Goal: Task Accomplishment & Management: Manage account settings

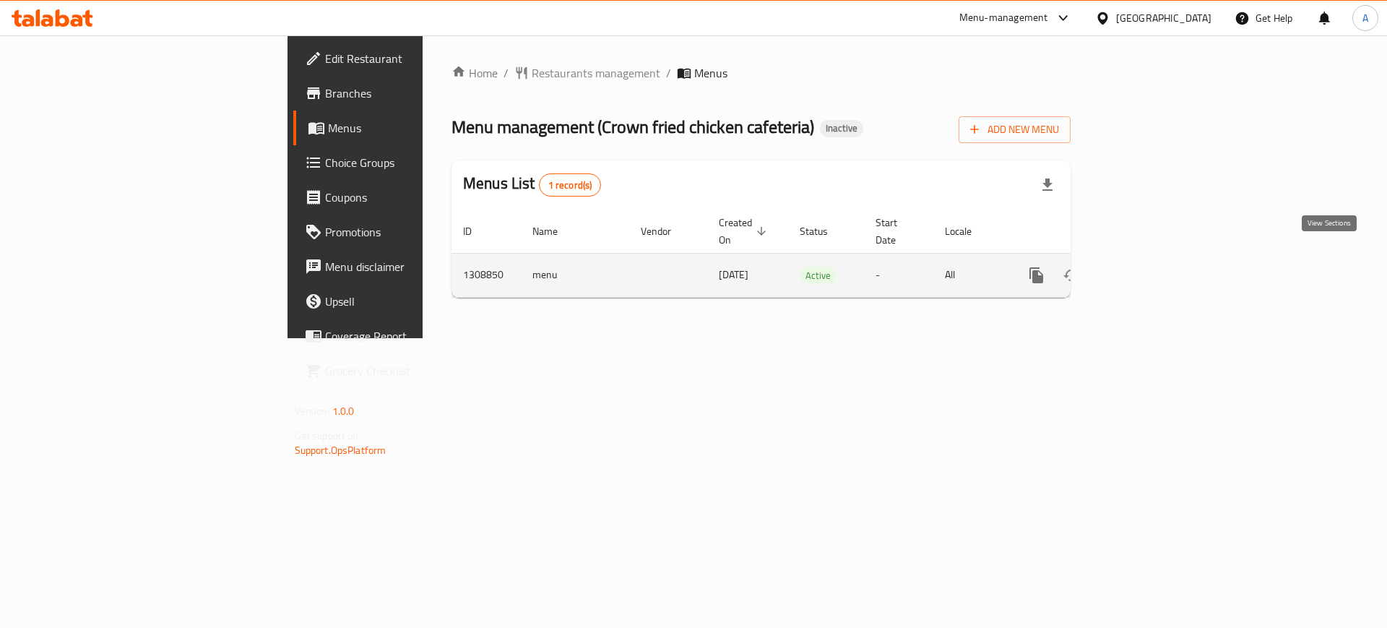
click at [1150, 267] on icon "enhanced table" at bounding box center [1140, 275] width 17 height 17
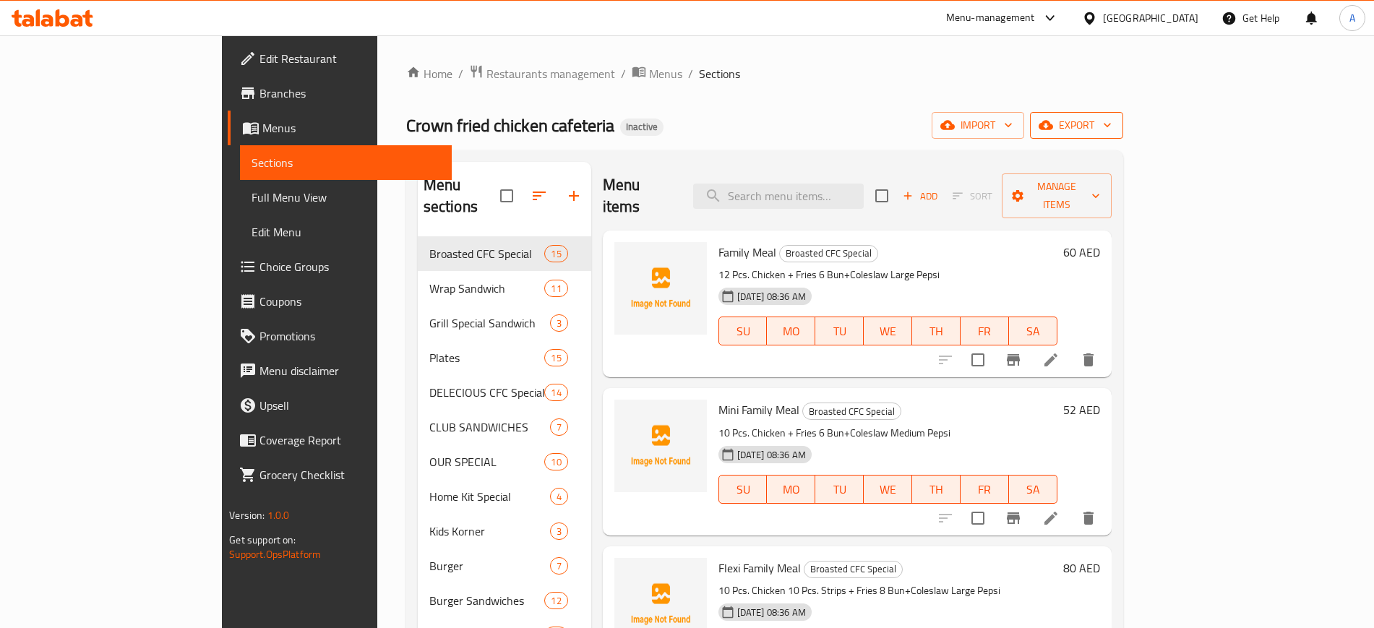
click at [1114, 127] on icon "button" at bounding box center [1107, 125] width 14 height 14
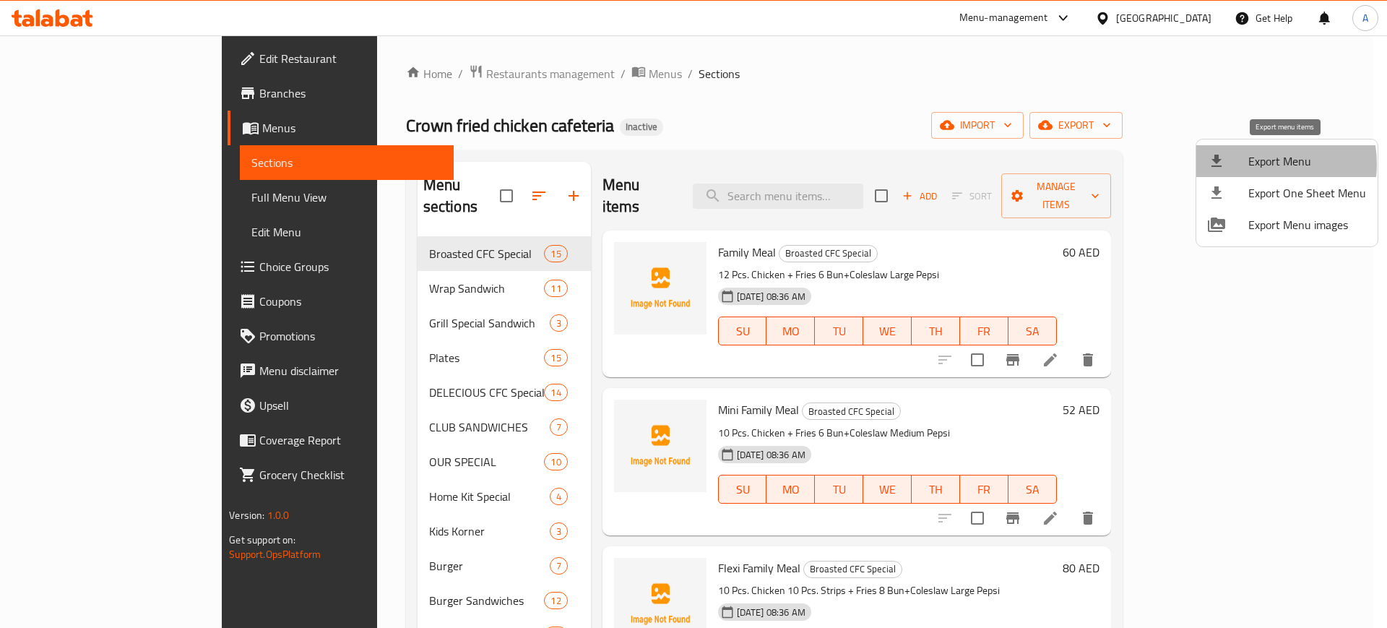
click at [1255, 164] on span "Export Menu" at bounding box center [1308, 160] width 118 height 17
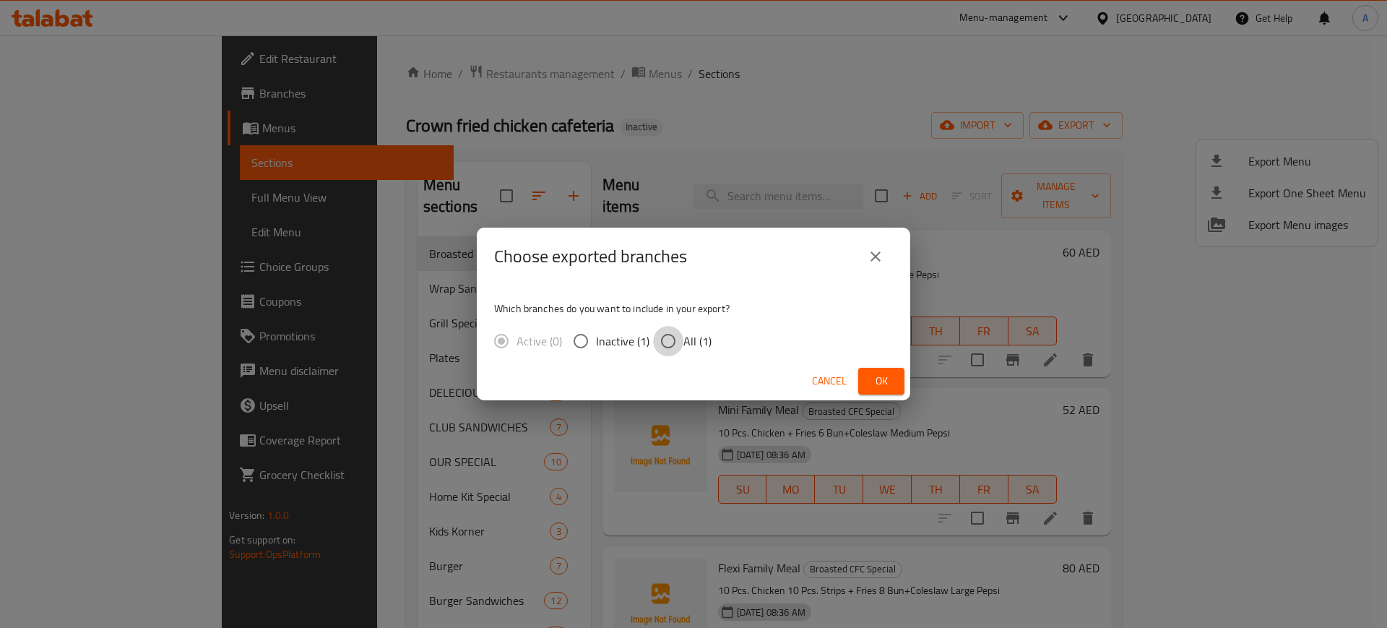
click at [674, 339] on input "All (1)" at bounding box center [668, 341] width 30 height 30
radio input "true"
click at [877, 383] on span "Ok" at bounding box center [881, 381] width 23 height 18
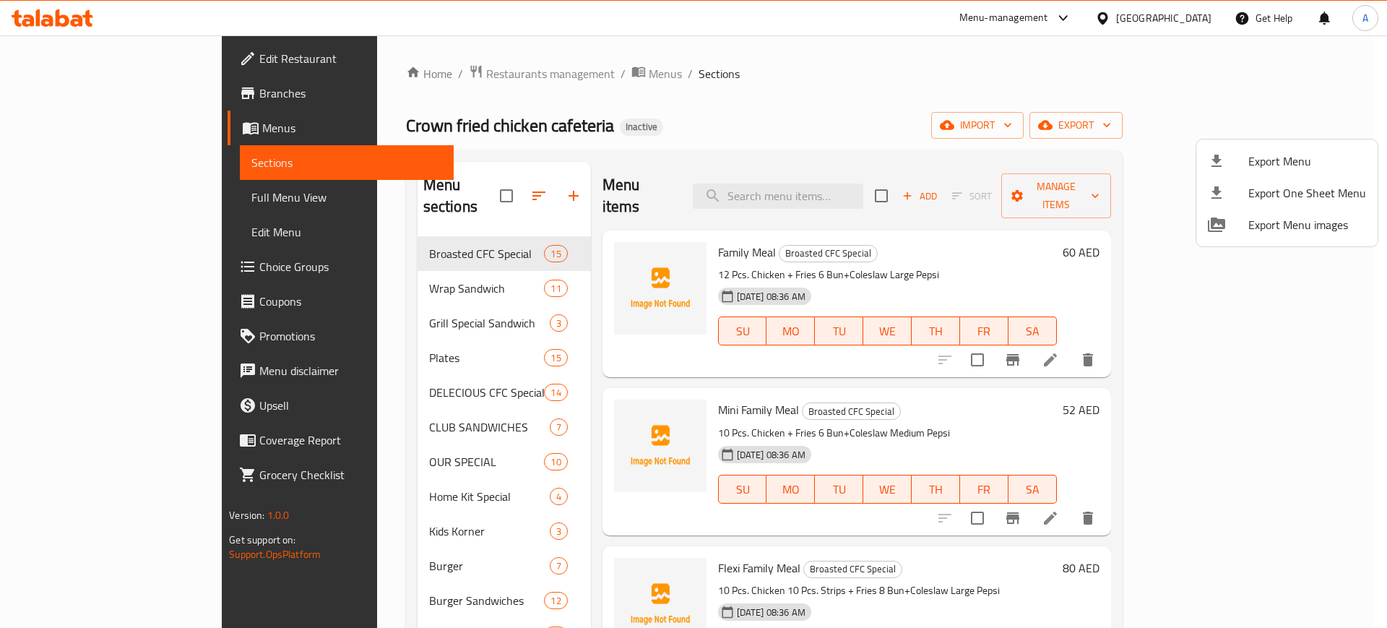
click at [90, 204] on div at bounding box center [693, 314] width 1387 height 628
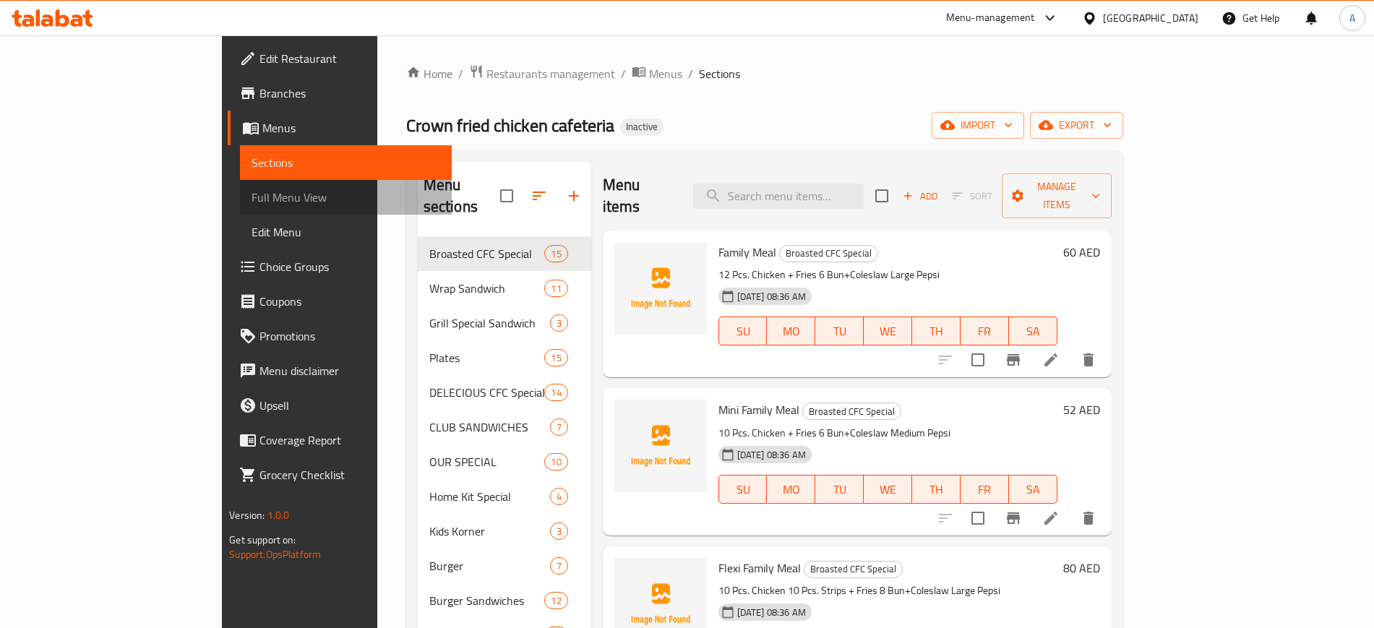
drag, startPoint x: 90, startPoint y: 204, endPoint x: 188, endPoint y: 29, distance: 200.6
click at [251, 204] on span "Full Menu View" at bounding box center [345, 197] width 188 height 17
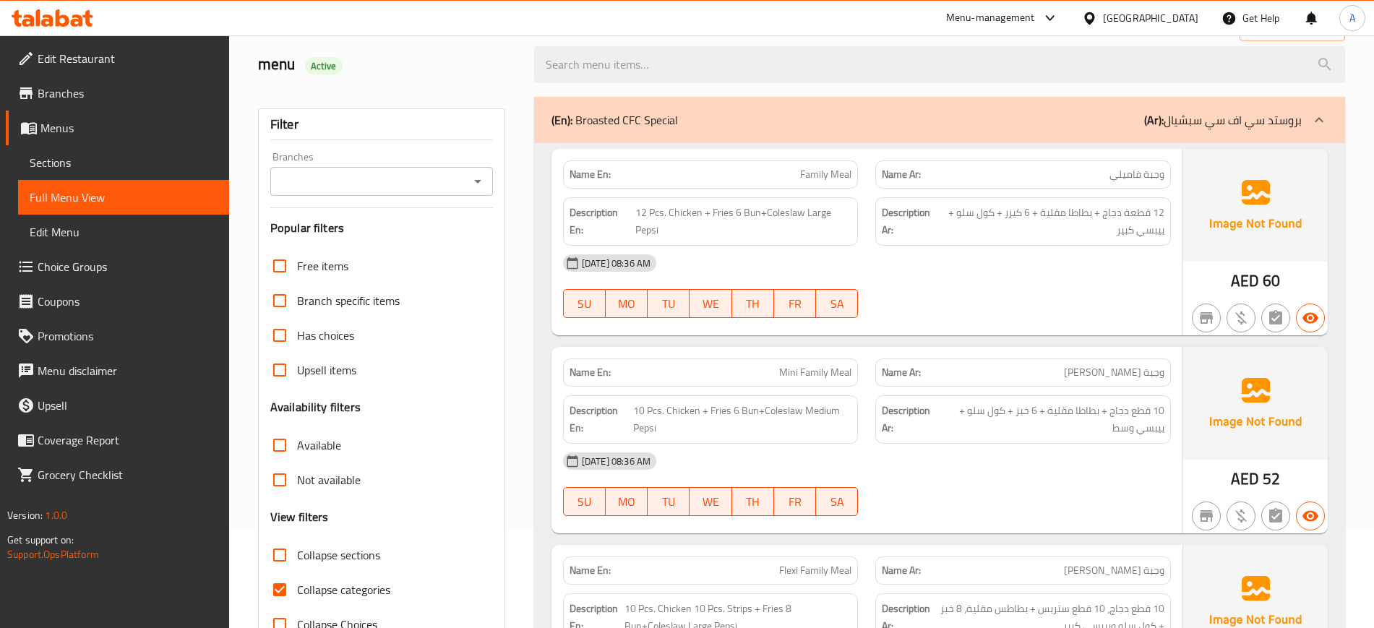
scroll to position [98, 0]
click at [277, 586] on input "Collapse categories" at bounding box center [279, 589] width 35 height 35
checkbox input "false"
click at [283, 556] on input "Collapse sections" at bounding box center [279, 554] width 35 height 35
checkbox input "true"
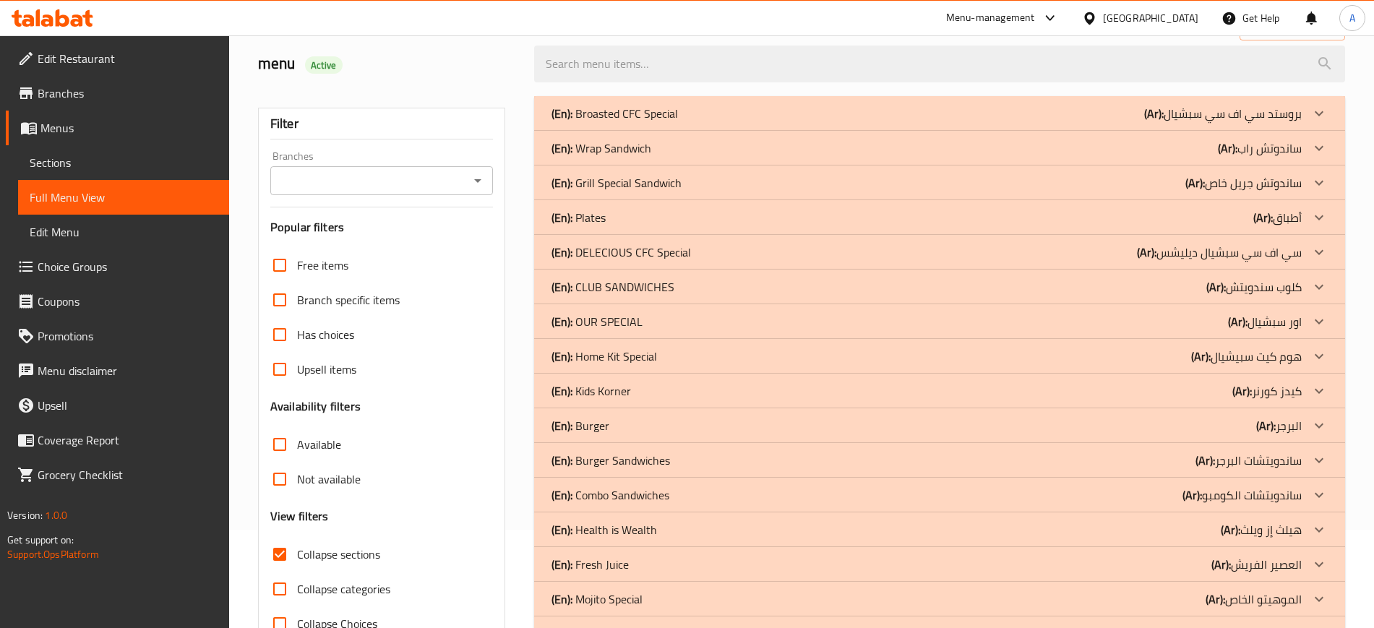
click at [600, 285] on p "(En): CLUB SANDWICHES" at bounding box center [612, 286] width 123 height 17
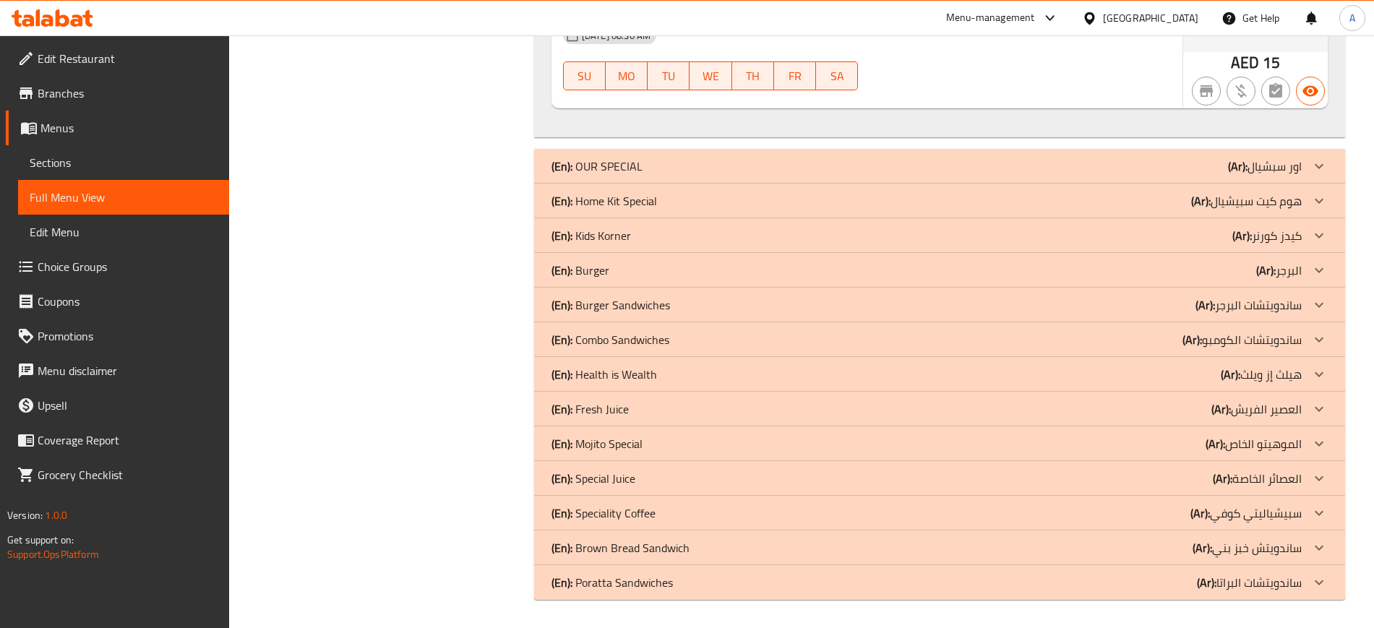
scroll to position [1577, 0]
click at [623, 337] on p "(En): Combo Sandwiches" at bounding box center [610, 338] width 118 height 17
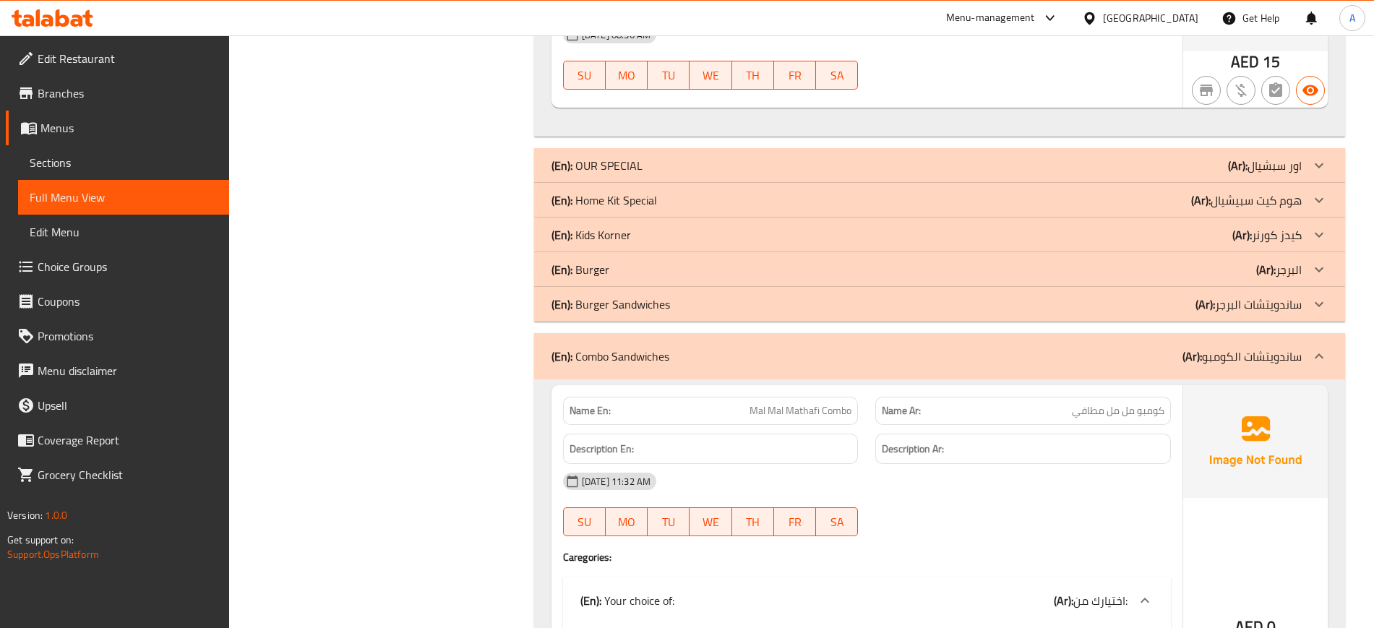
scroll to position [7595, 0]
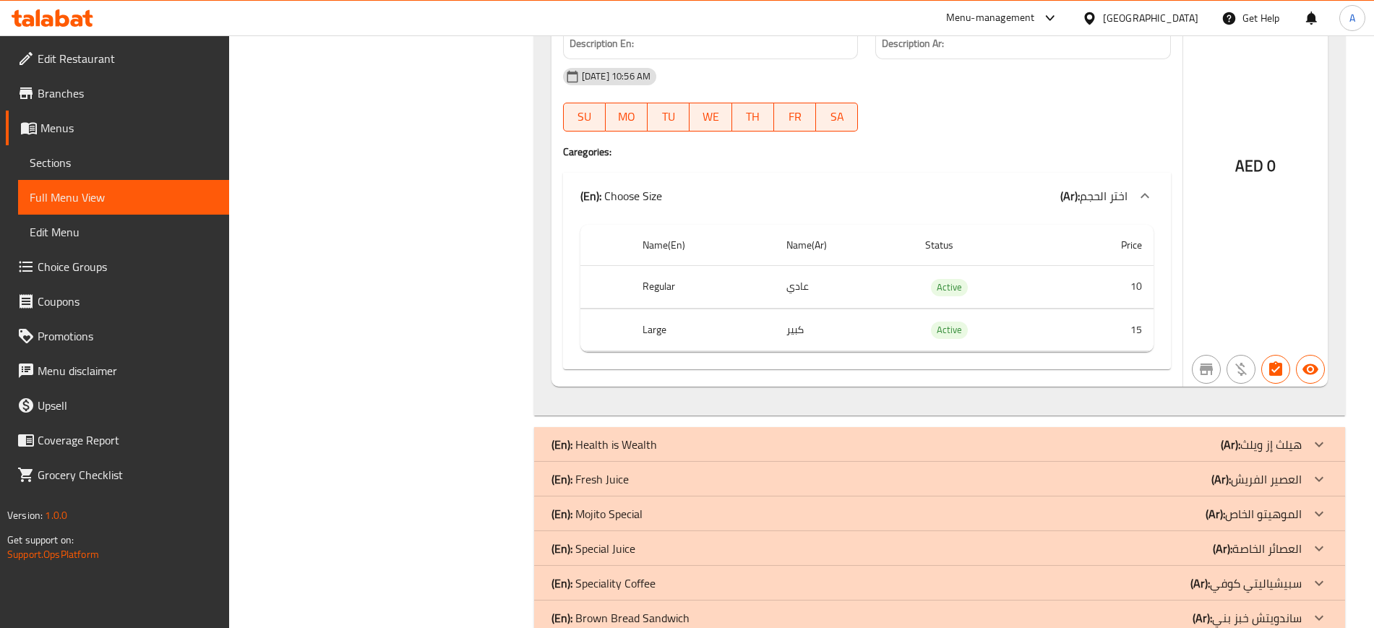
click at [614, 436] on p "(En): Health is Wealth" at bounding box center [604, 444] width 106 height 17
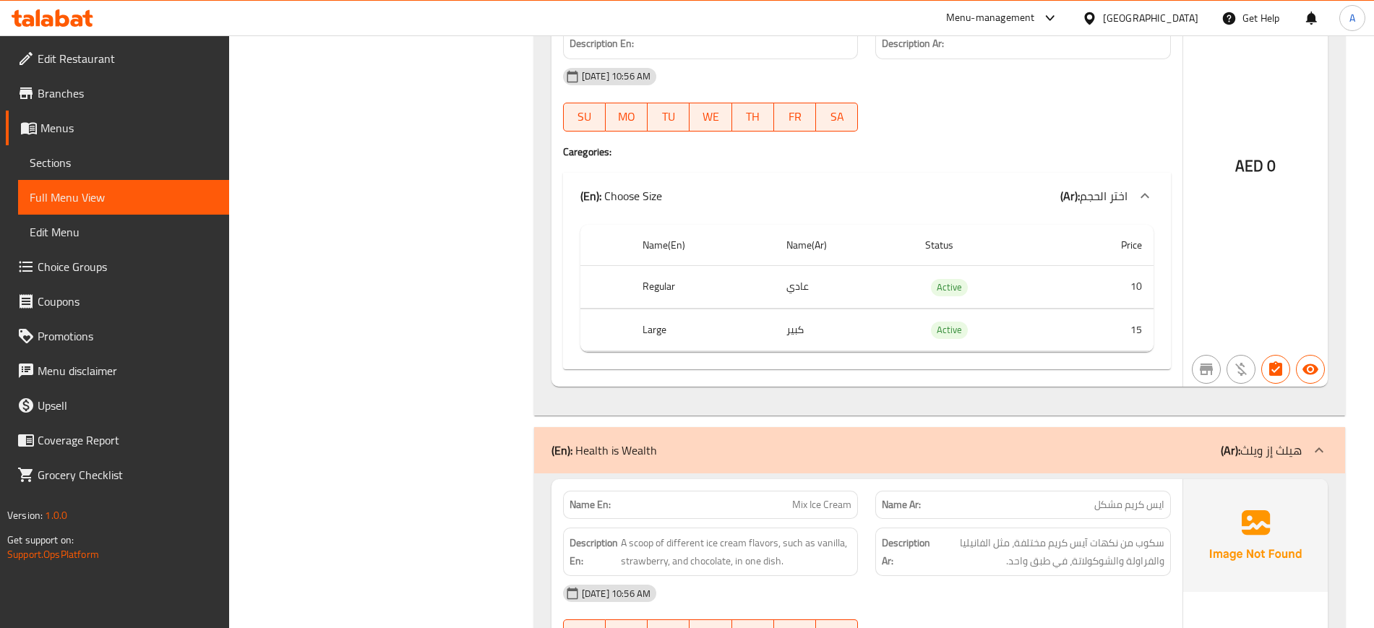
scroll to position [13477, 0]
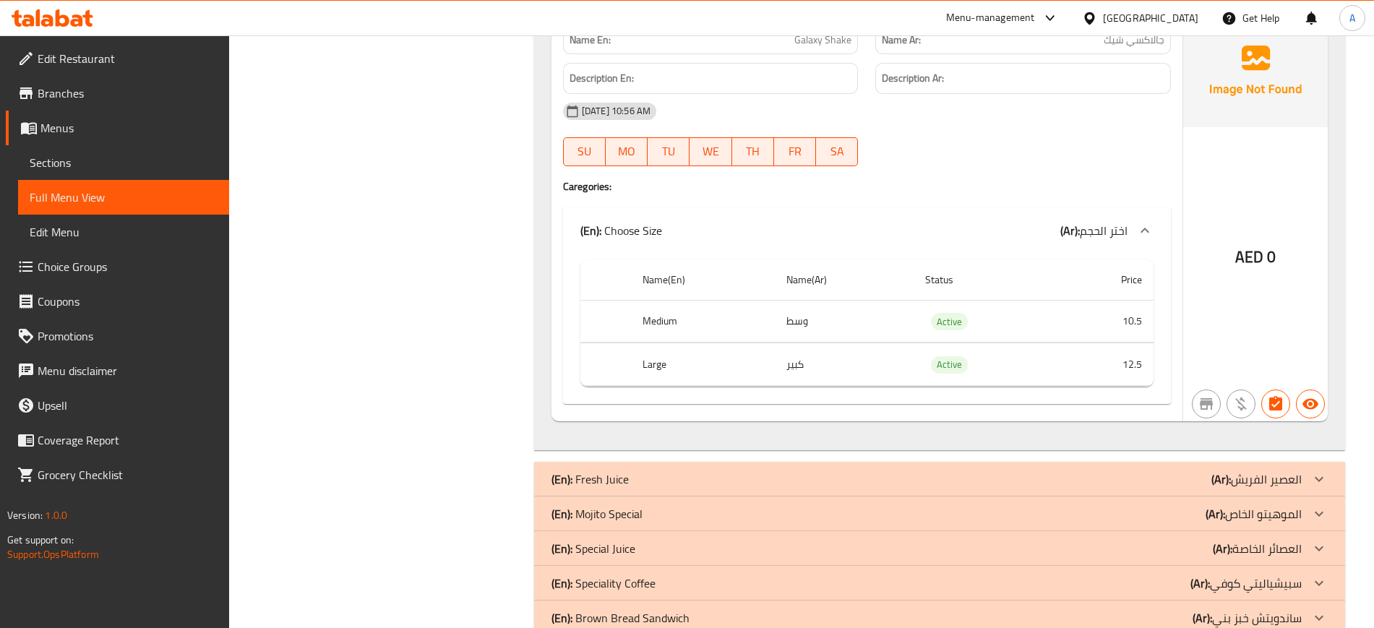
click at [624, 470] on p "(En): Fresh Juice" at bounding box center [589, 478] width 77 height 17
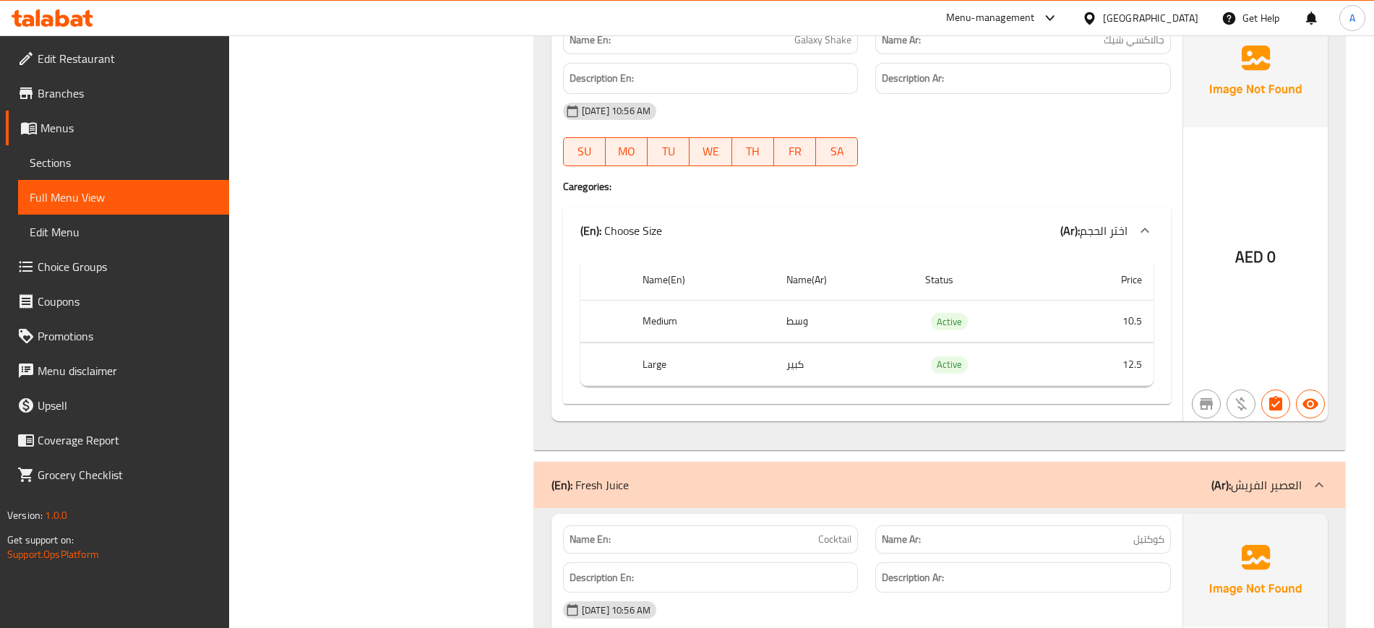
scroll to position [21417, 0]
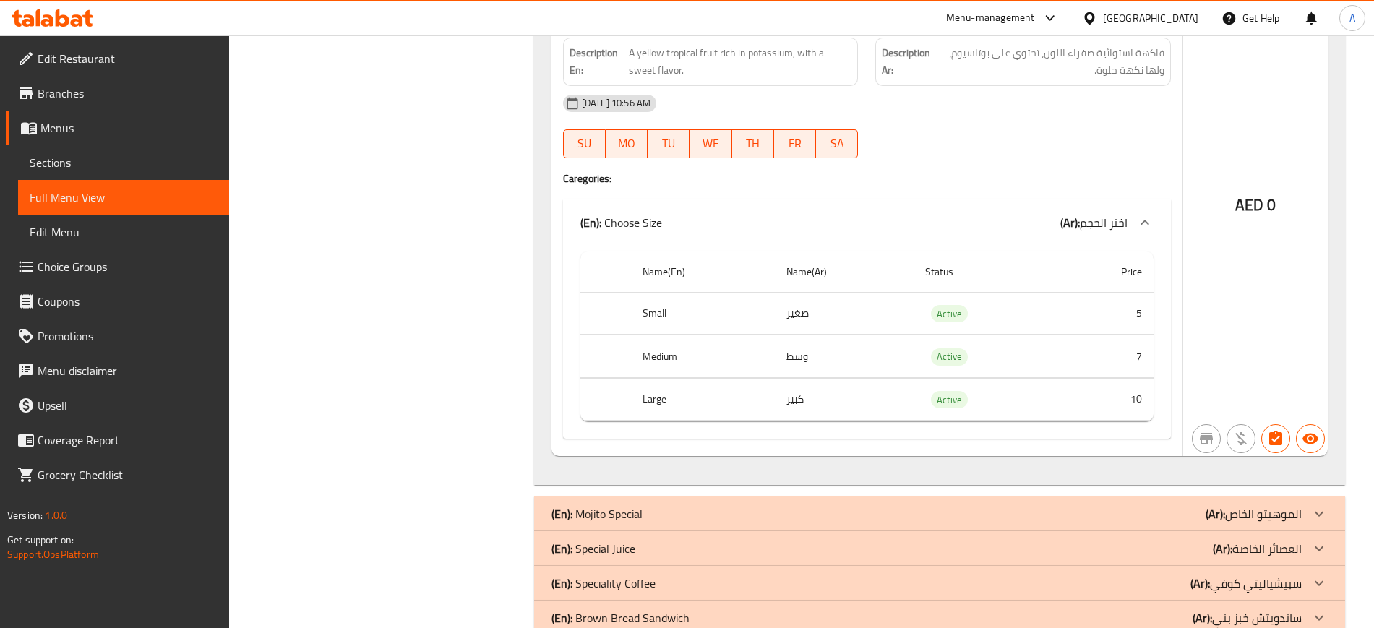
click at [628, 505] on p "(En): Mojito Special" at bounding box center [596, 513] width 91 height 17
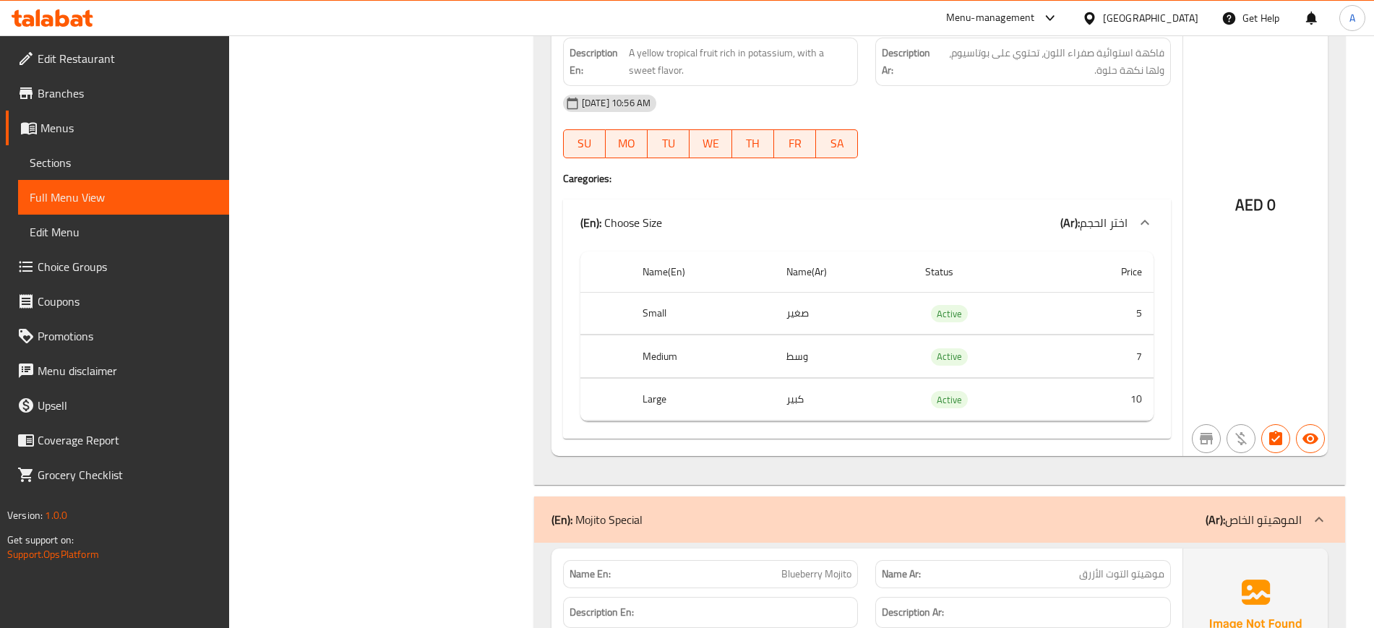
scroll to position [22367, 0]
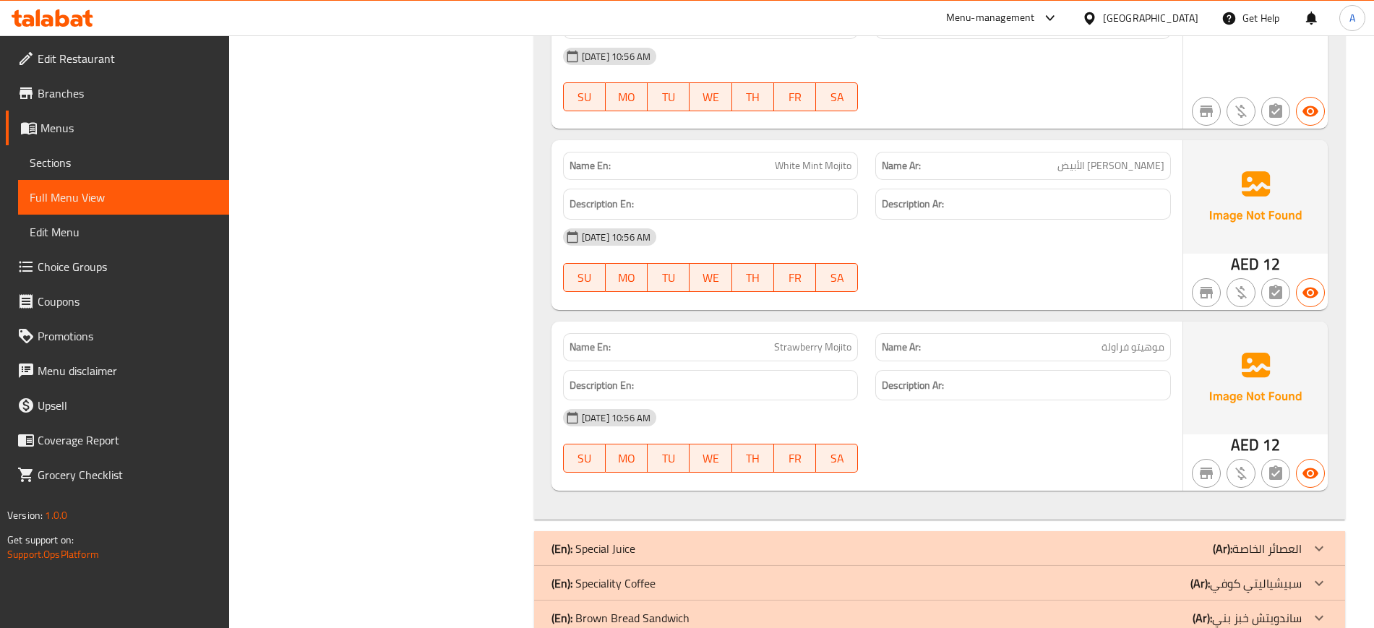
click at [610, 540] on p "(En): Special Juice" at bounding box center [593, 548] width 84 height 17
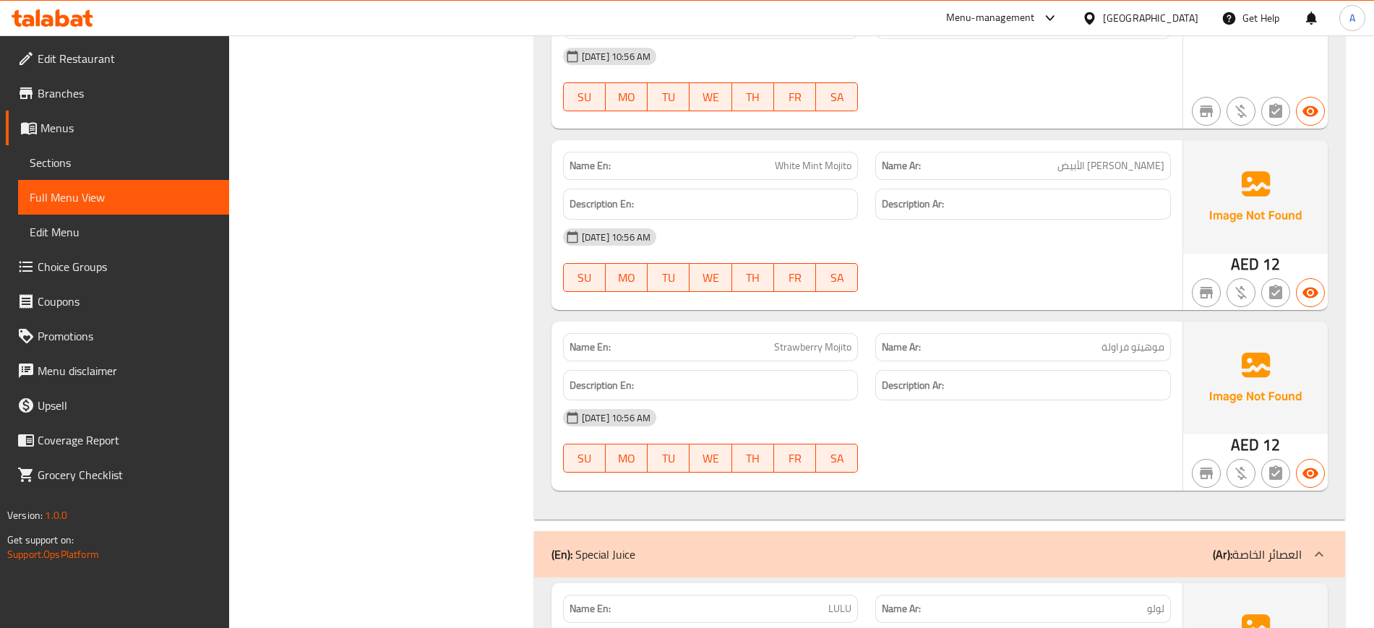
scroll to position [26202, 0]
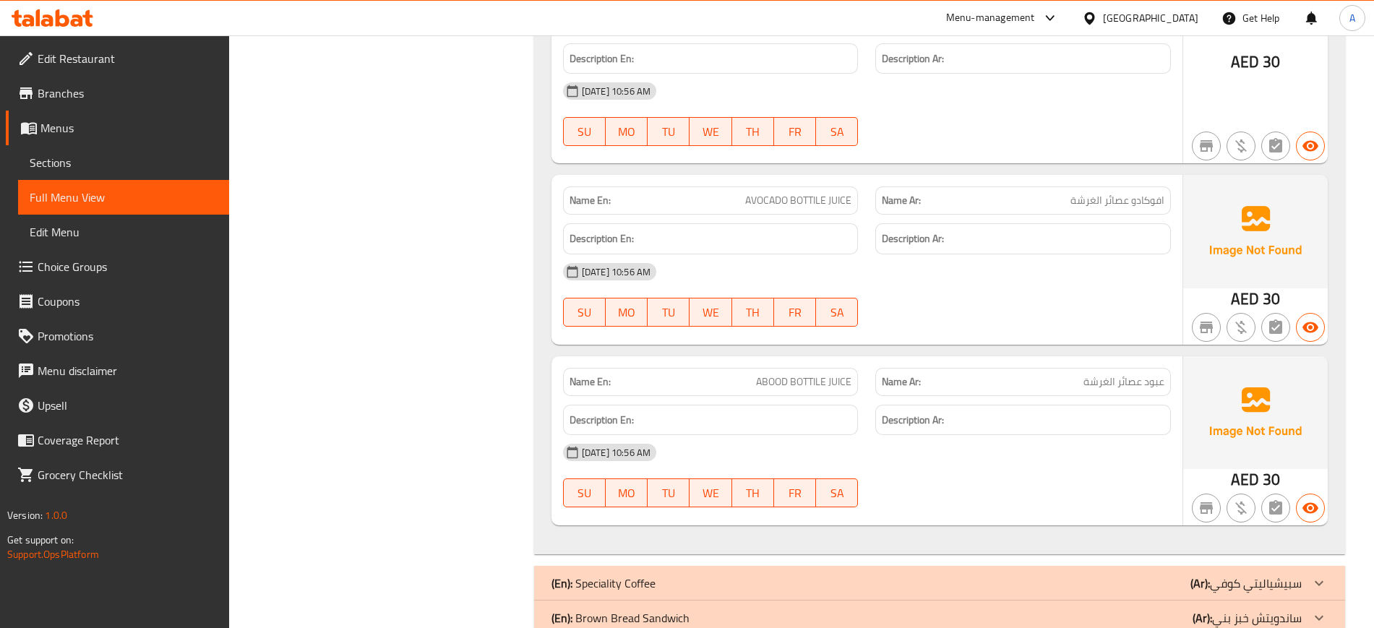
click at [608, 566] on div "(En): Speciality Coffee (Ar): سبيشياليتي كوفي" at bounding box center [939, 583] width 811 height 35
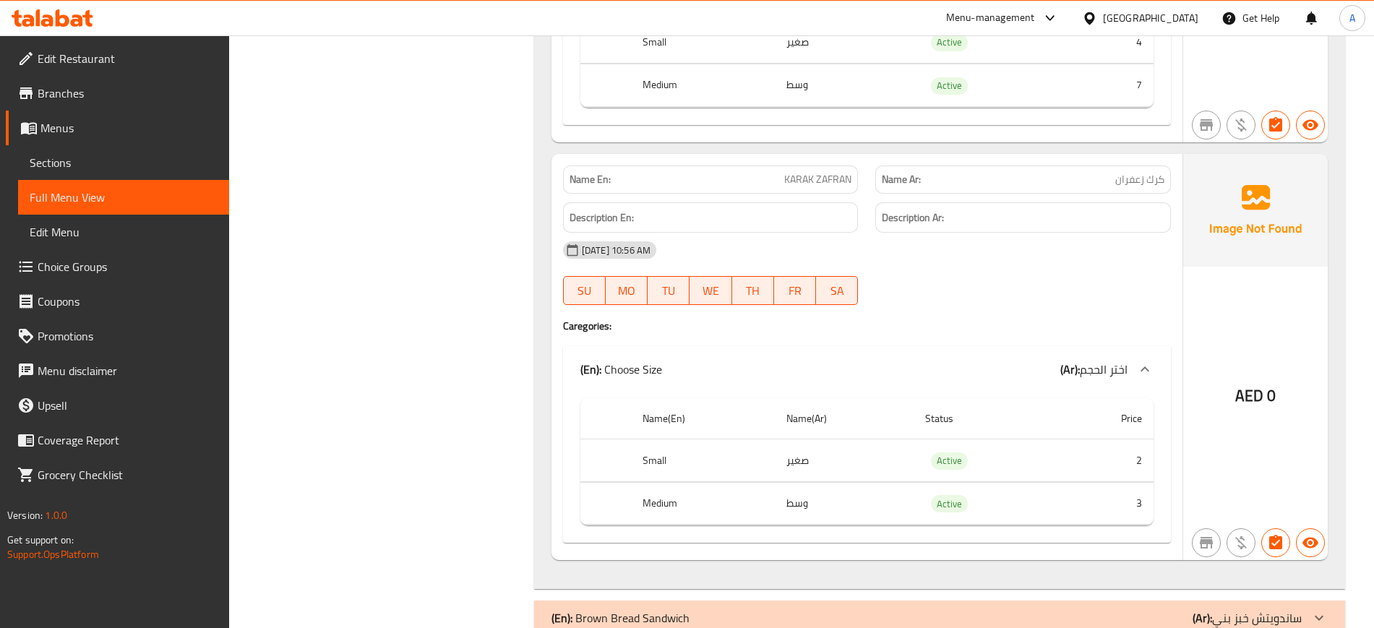
scroll to position [32274, 0]
click at [618, 610] on p "(En): Brown Bread Sandwich" at bounding box center [620, 618] width 138 height 17
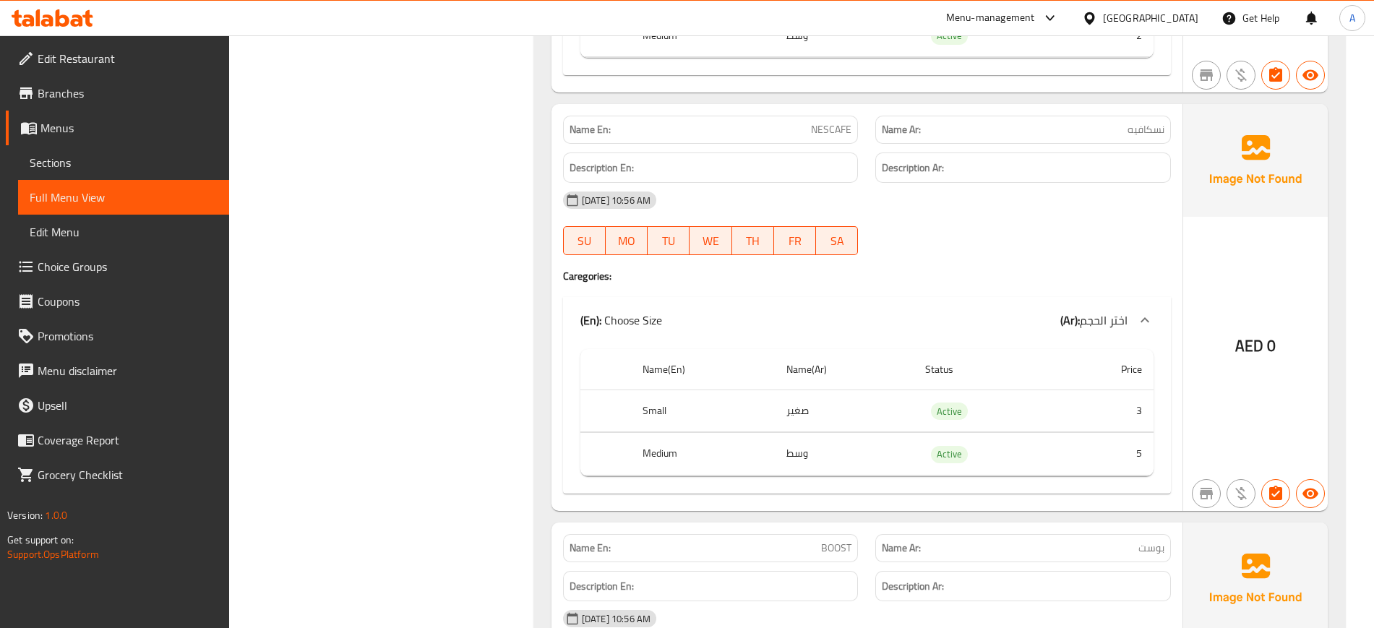
scroll to position [30156, 0]
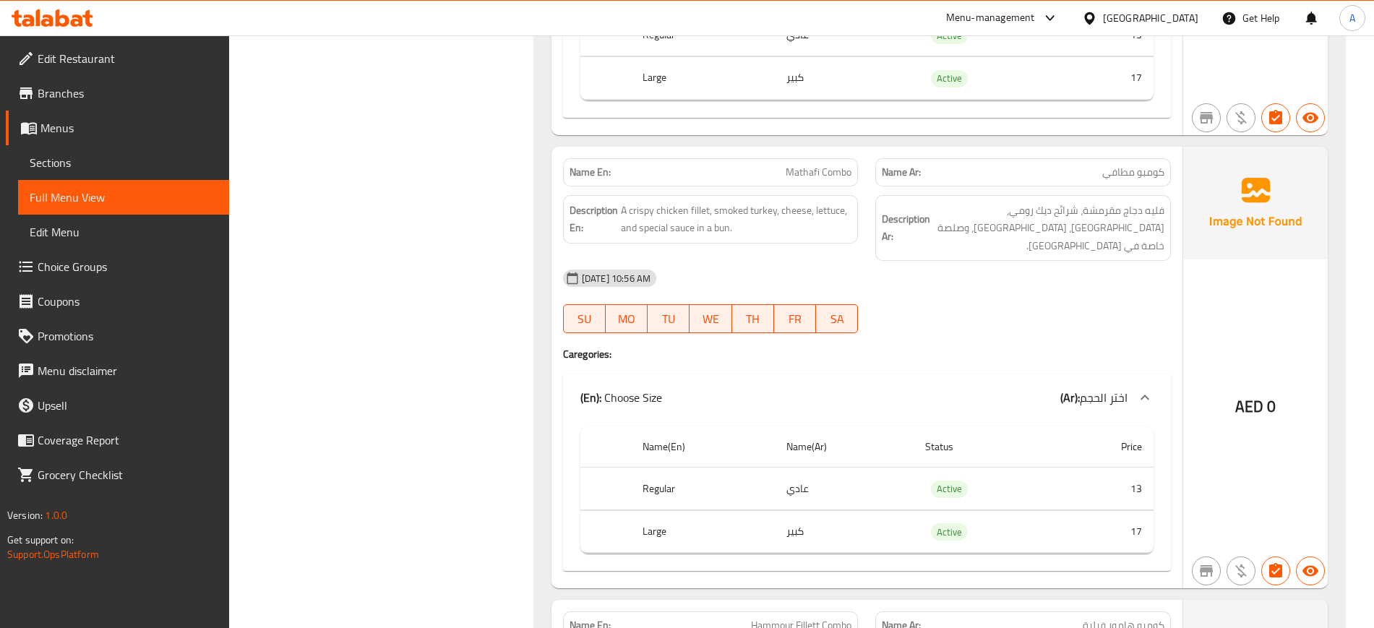
scroll to position [2655, 0]
click at [819, 172] on span "Mathafi Combo" at bounding box center [818, 170] width 66 height 15
copy span "Mathafi Combo"
click at [819, 172] on span "Mathafi Combo" at bounding box center [818, 170] width 66 height 15
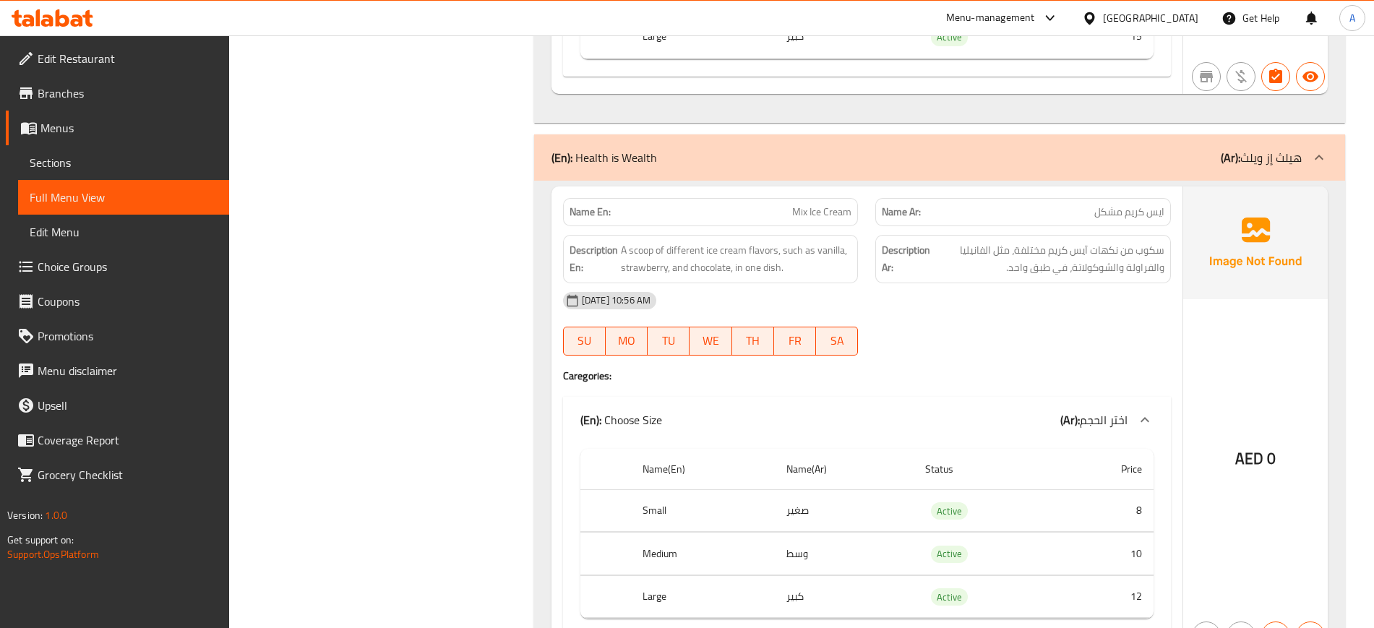
scroll to position [7891, 0]
drag, startPoint x: 780, startPoint y: 178, endPoint x: 814, endPoint y: 178, distance: 34.0
click at [814, 241] on span "A scoop of different ice cream flavors, such as vanilla, strawberry, and chocol…" at bounding box center [736, 258] width 231 height 35
copy span "such as"
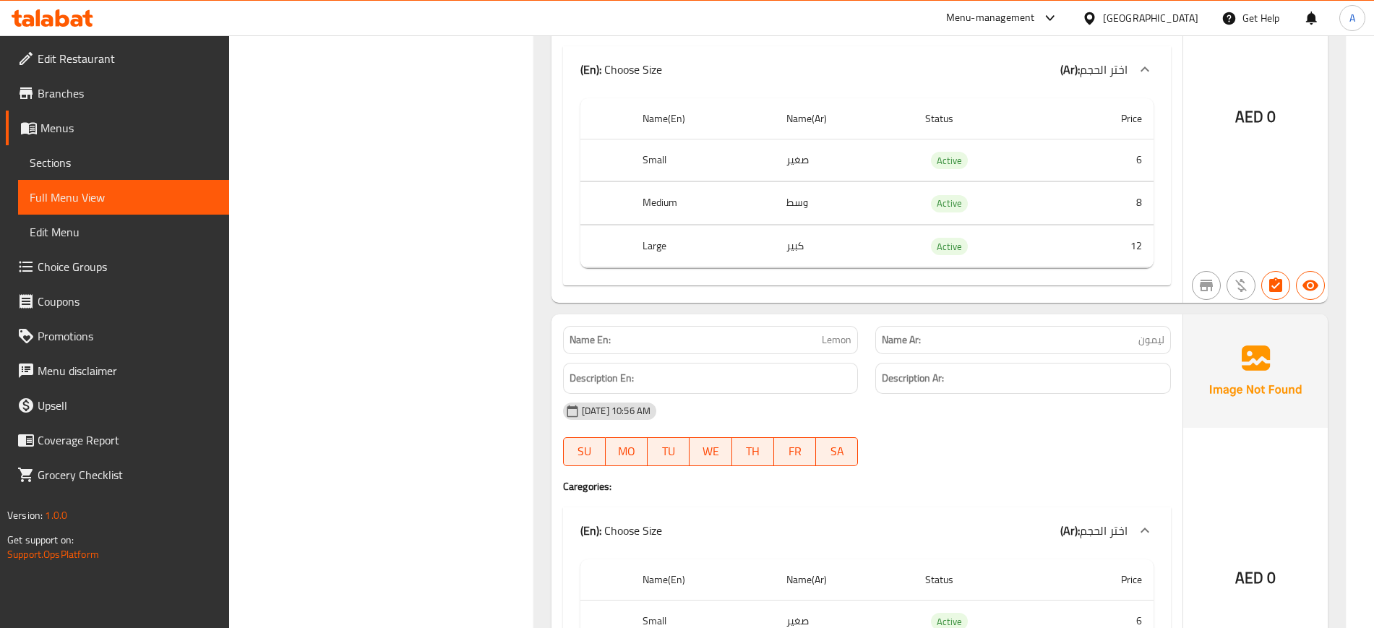
scroll to position [18290, 0]
click at [834, 335] on span "Lemon" at bounding box center [837, 342] width 30 height 15
copy span "Lemon"
click at [834, 335] on span "Lemon" at bounding box center [837, 342] width 30 height 15
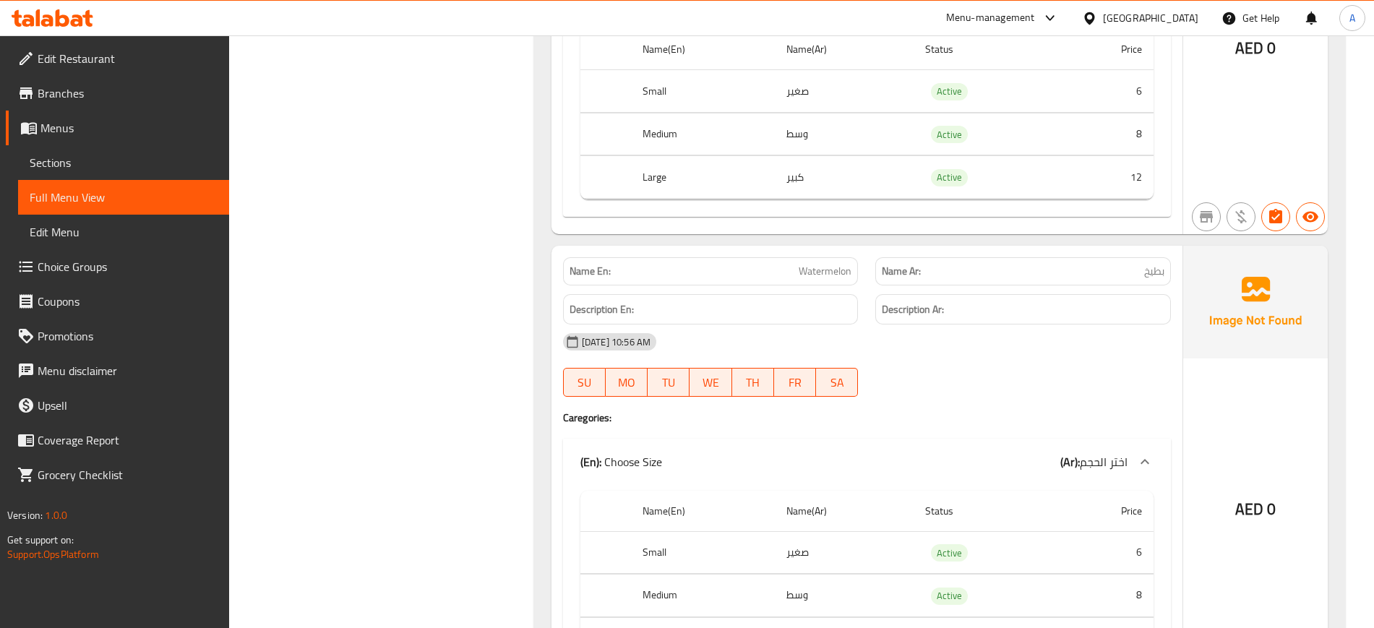
scroll to position [19746, 0]
click at [819, 262] on span "Watermelon" at bounding box center [824, 269] width 53 height 15
copy span "Watermelon"
click at [819, 262] on span "Watermelon" at bounding box center [824, 269] width 53 height 15
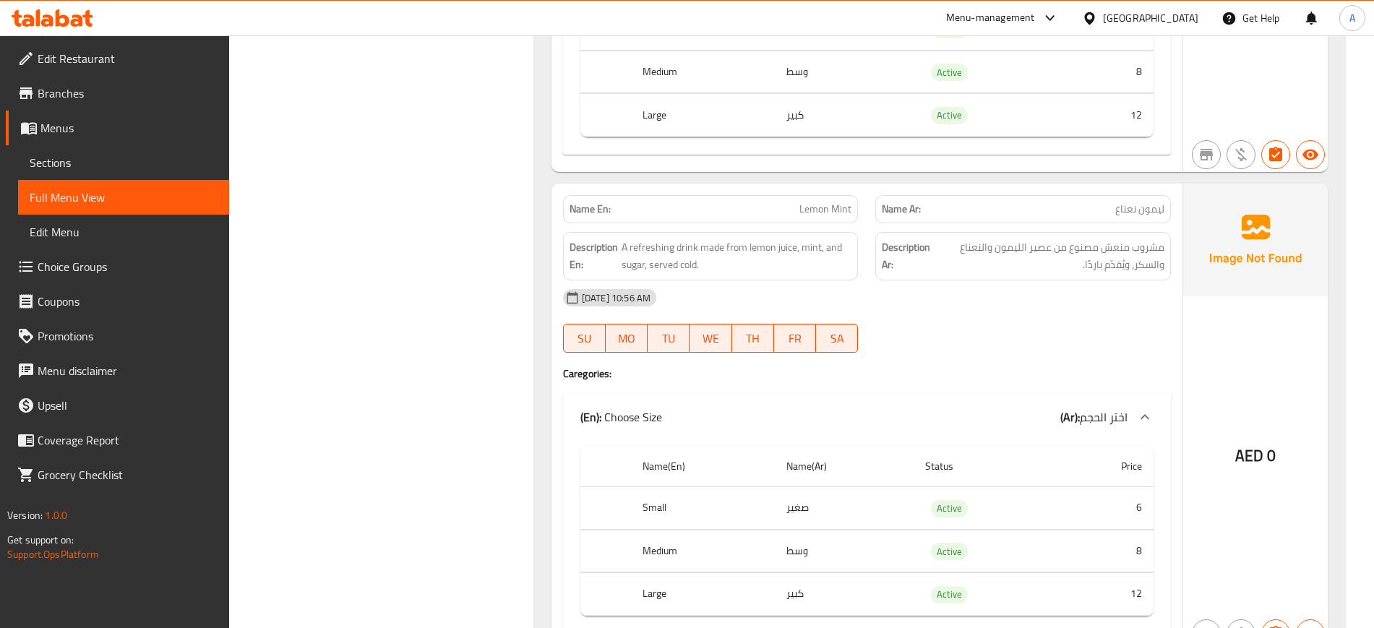
scroll to position [20747, 0]
click at [822, 201] on span "Lemon Mint" at bounding box center [825, 208] width 52 height 15
copy span "Lemon"
click at [822, 201] on span "Lemon Mint" at bounding box center [825, 208] width 52 height 15
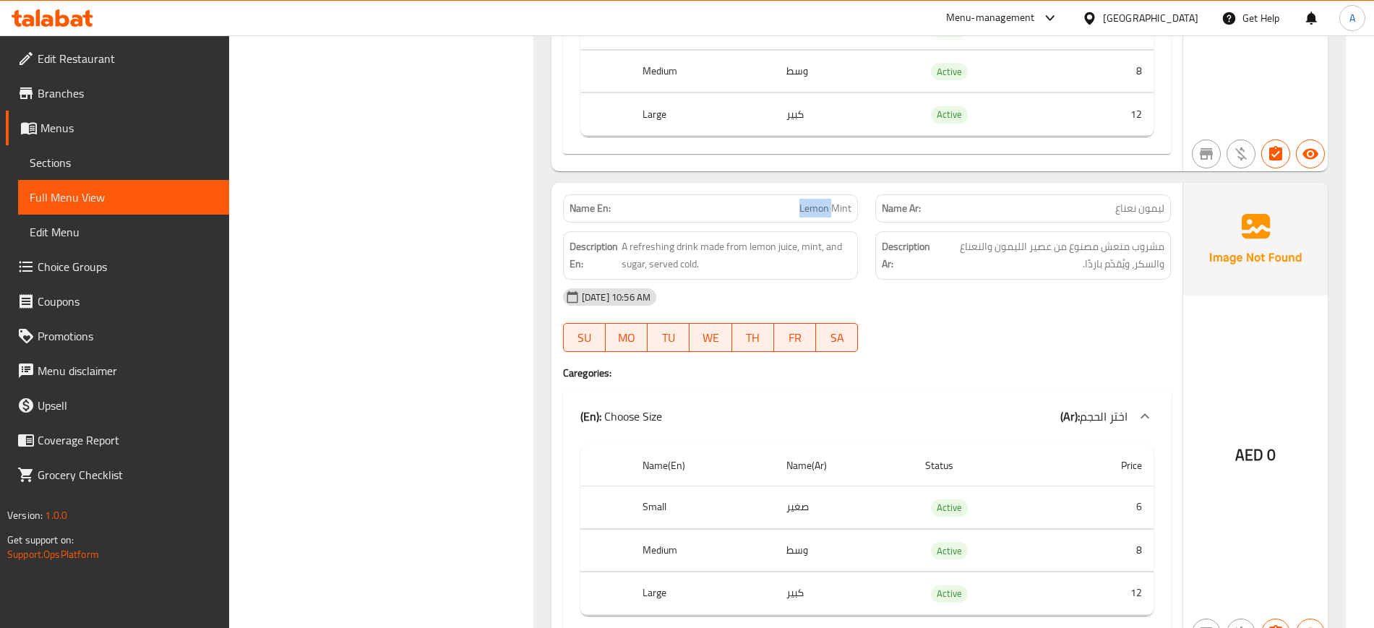
click at [822, 201] on span "Lemon Mint" at bounding box center [825, 208] width 52 height 15
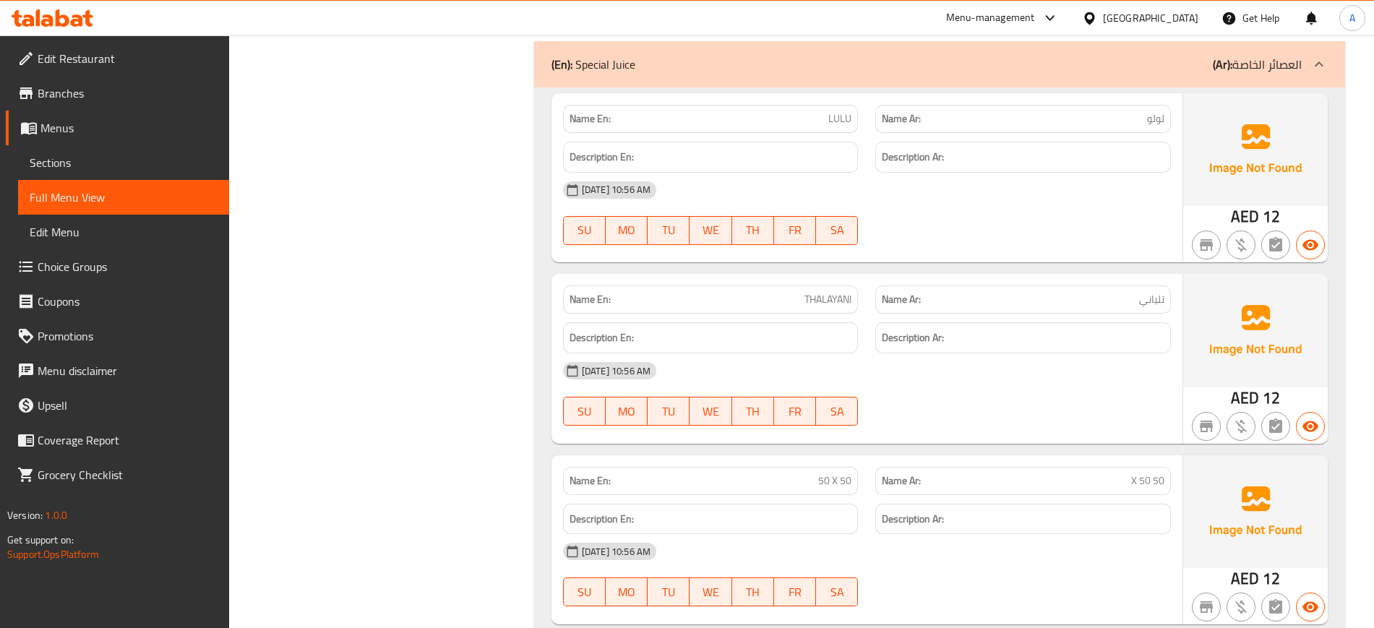
scroll to position [22973, 0]
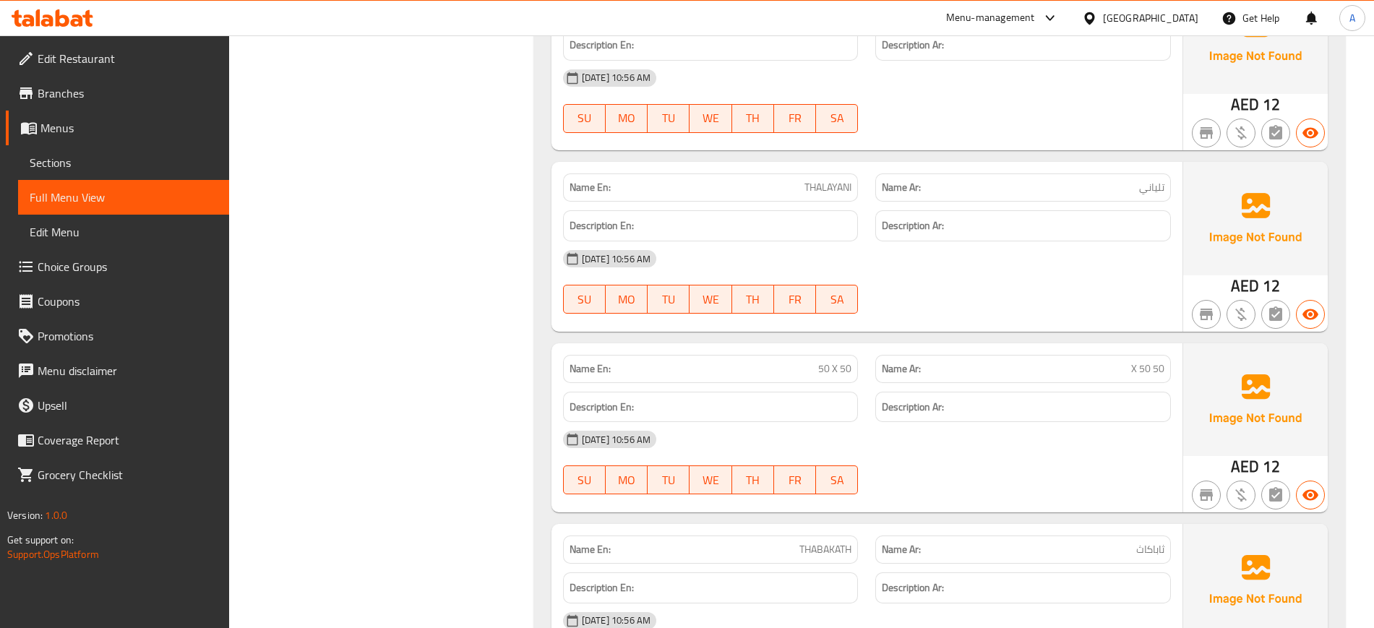
click at [832, 361] on span "50 X 50" at bounding box center [834, 368] width 33 height 15
copy span "50 X 50"
click at [832, 361] on span "50 X 50" at bounding box center [834, 368] width 33 height 15
click at [834, 361] on span "50 X 50" at bounding box center [834, 368] width 33 height 15
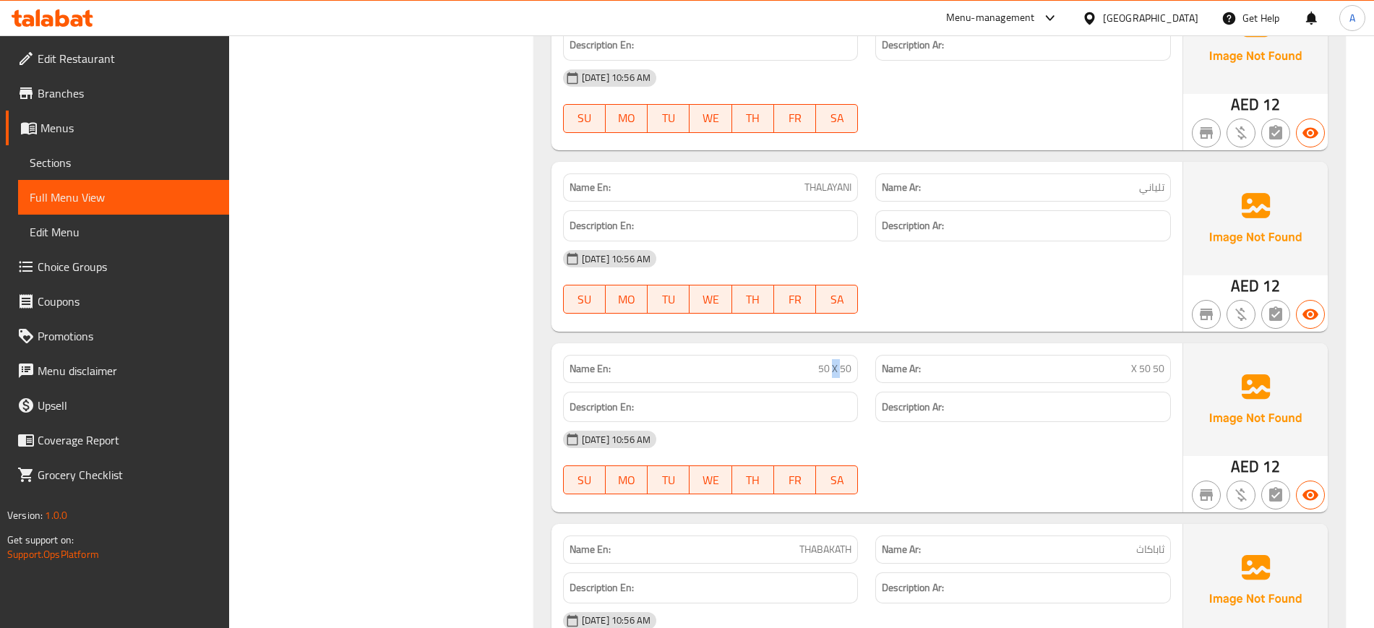
click at [834, 361] on span "50 X 50" at bounding box center [834, 368] width 33 height 15
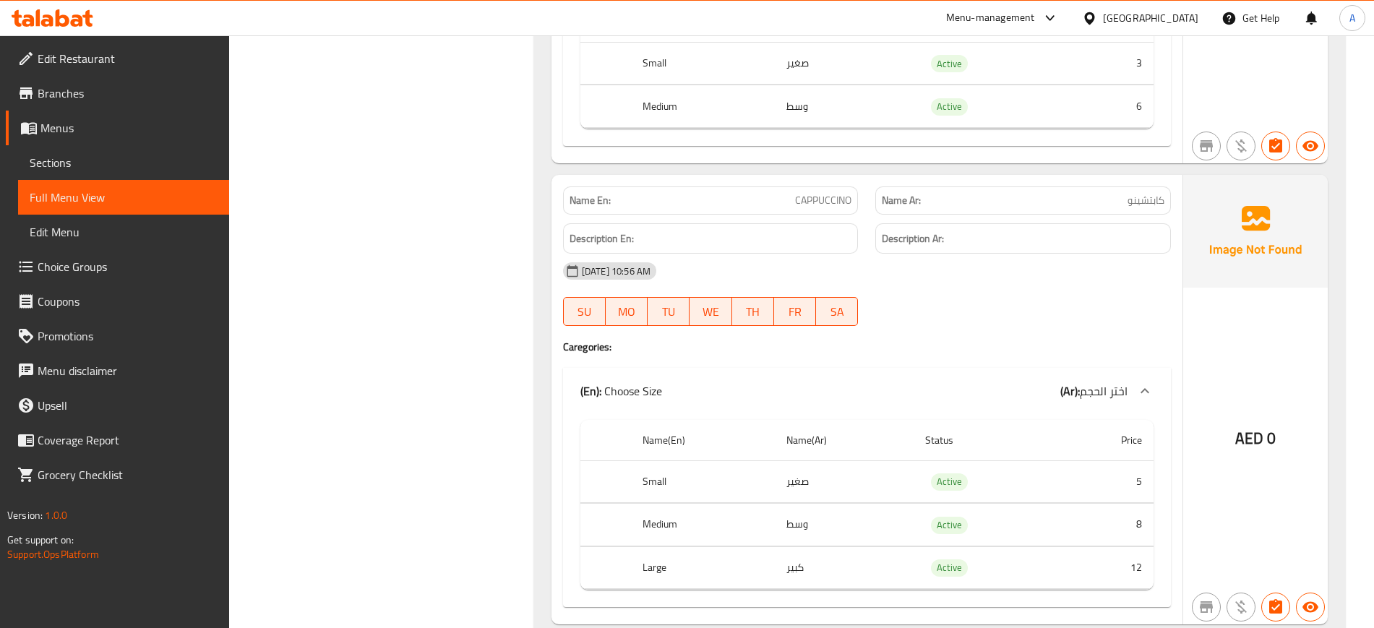
scroll to position [27506, 0]
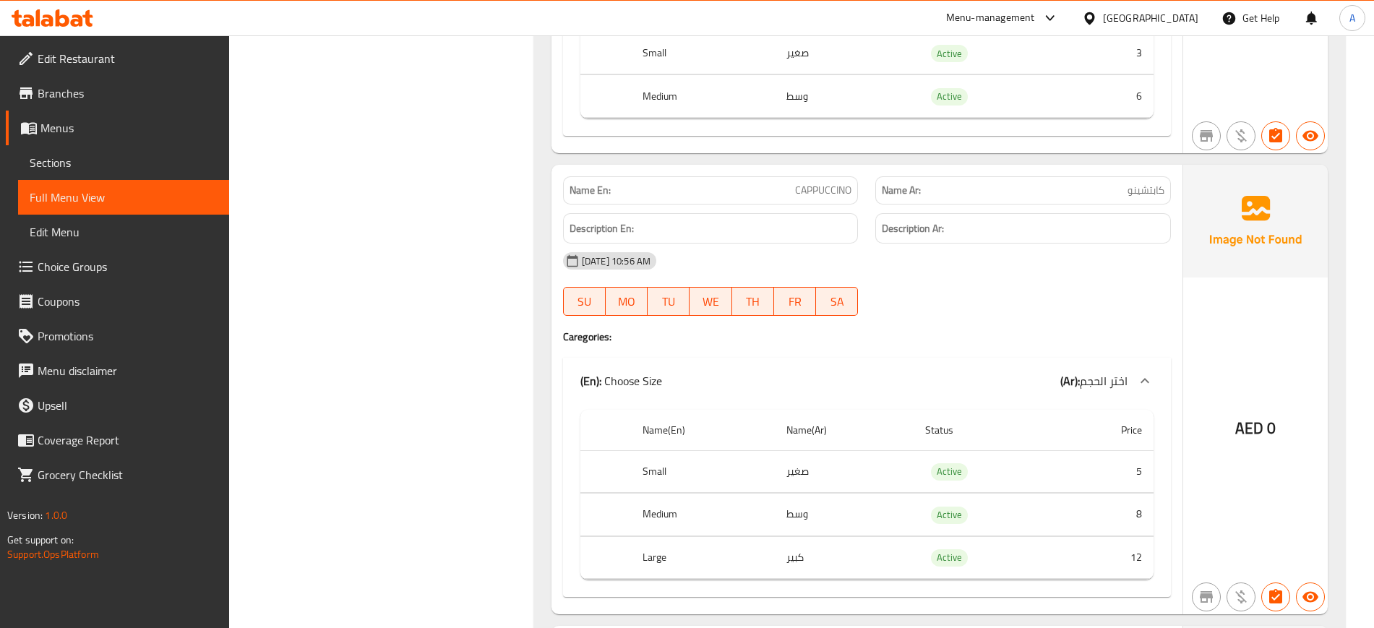
click at [812, 176] on div "Name En: CAPPUCCINO" at bounding box center [711, 190] width 296 height 28
click at [807, 183] on span "CAPPUCCINO" at bounding box center [823, 190] width 56 height 15
copy span "CAPPUCCINO"
click at [807, 183] on span "CAPPUCCINO" at bounding box center [823, 190] width 56 height 15
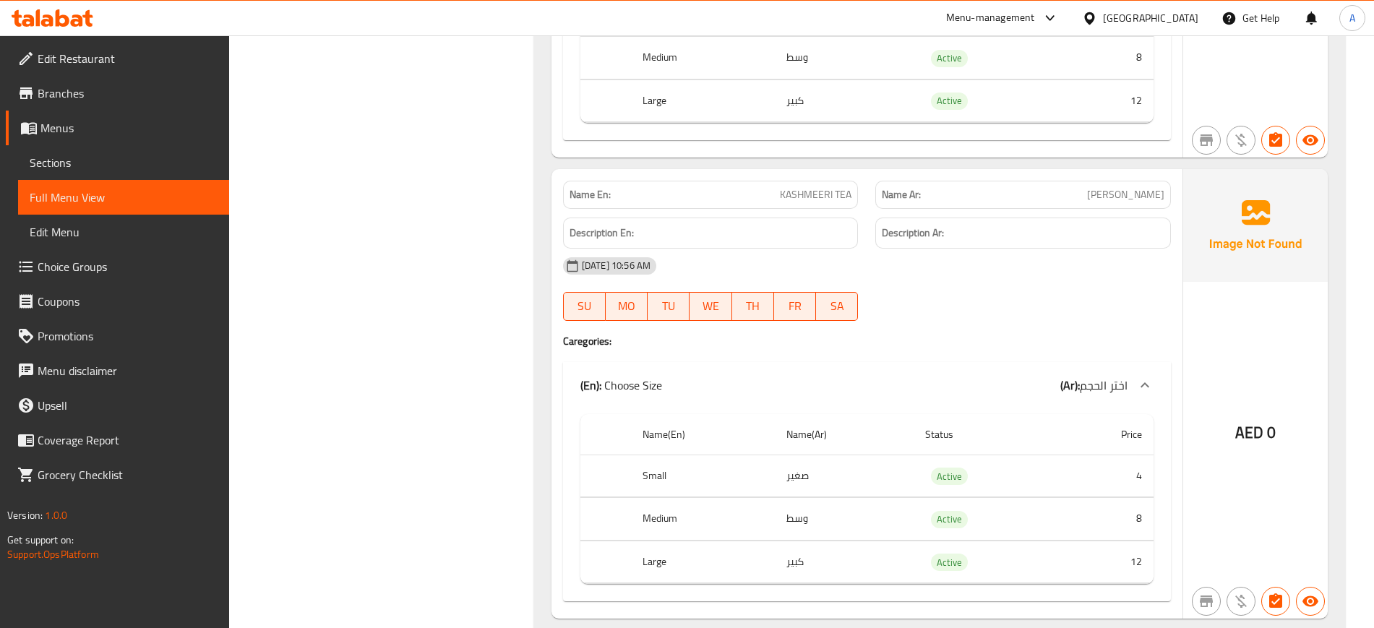
scroll to position [27924, 0]
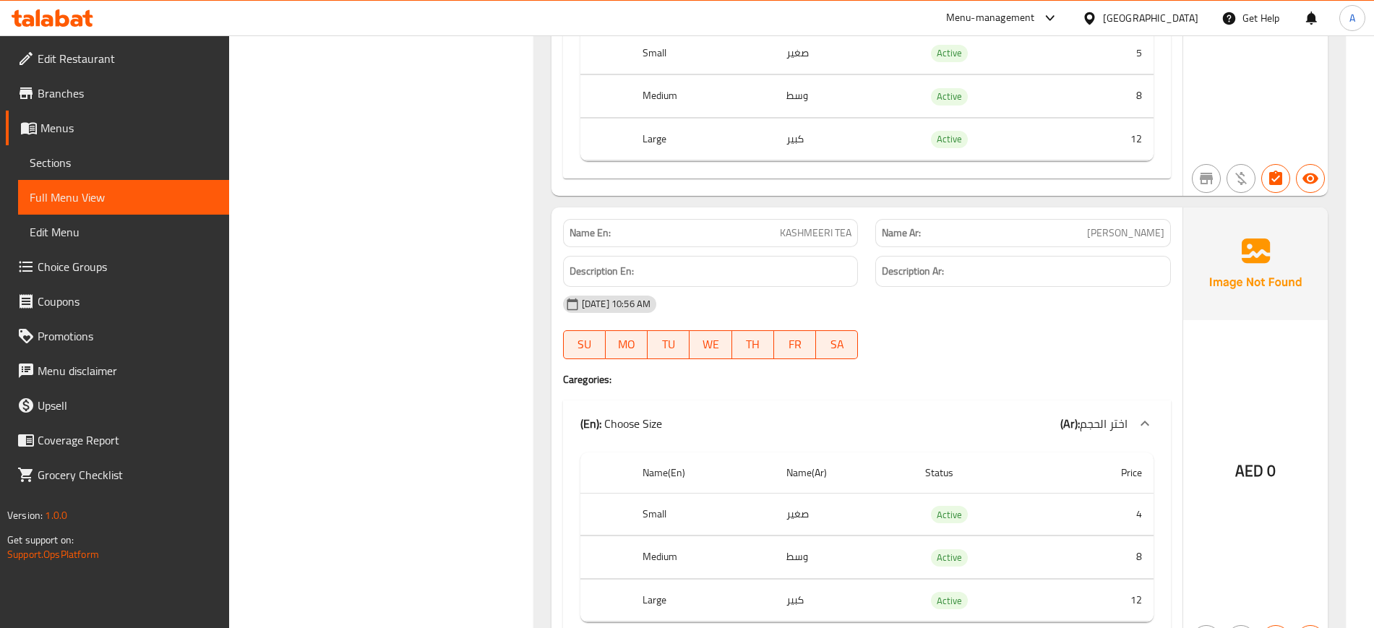
click at [804, 225] on span "KASHMEERI TEA" at bounding box center [816, 232] width 72 height 15
copy span "KASHMEERI TEA"
click at [804, 225] on span "KASHMEERI TEA" at bounding box center [816, 232] width 72 height 15
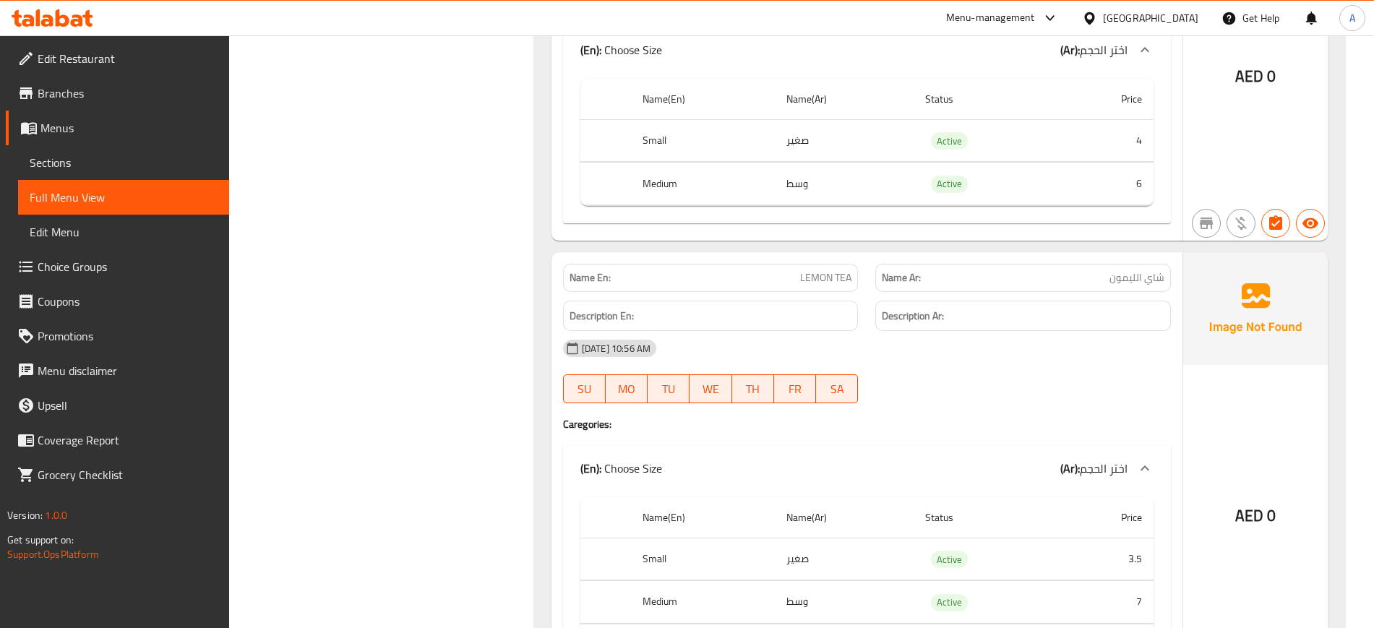
scroll to position [28761, 0]
click at [812, 268] on span "LEMON TEA" at bounding box center [825, 275] width 51 height 15
copy span "LEMON TEA"
click at [812, 268] on span "LEMON TEA" at bounding box center [825, 275] width 51 height 15
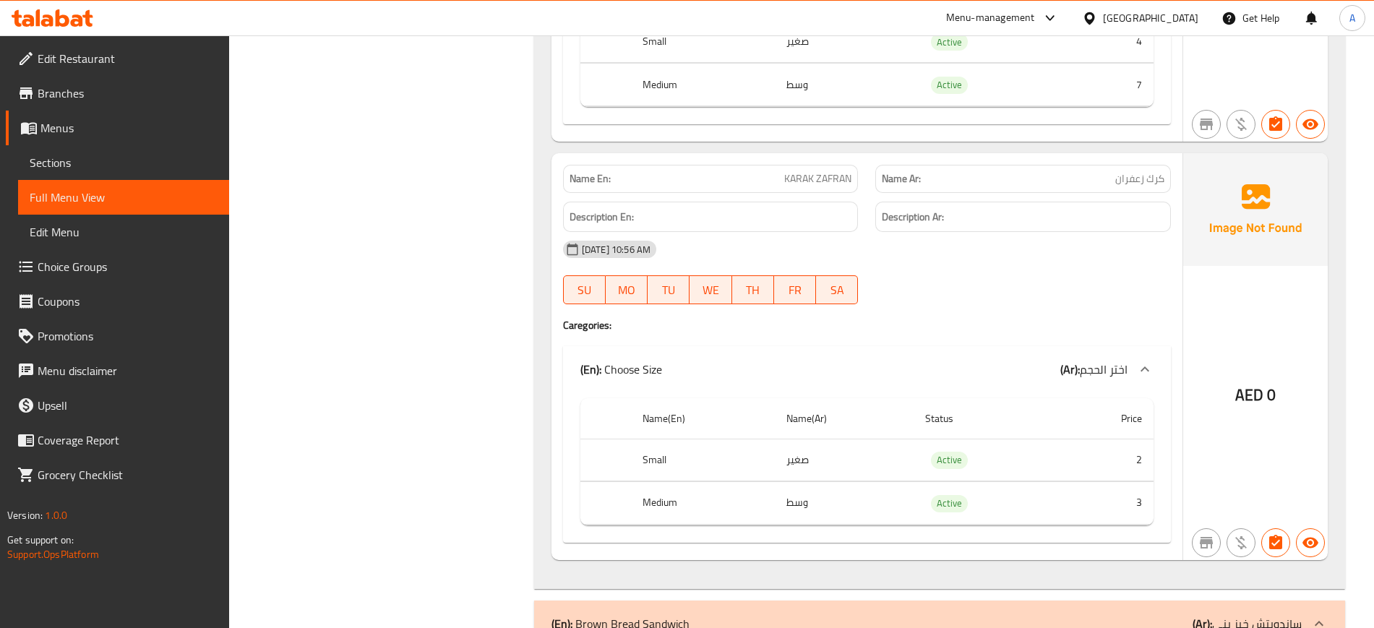
scroll to position [32308, 0]
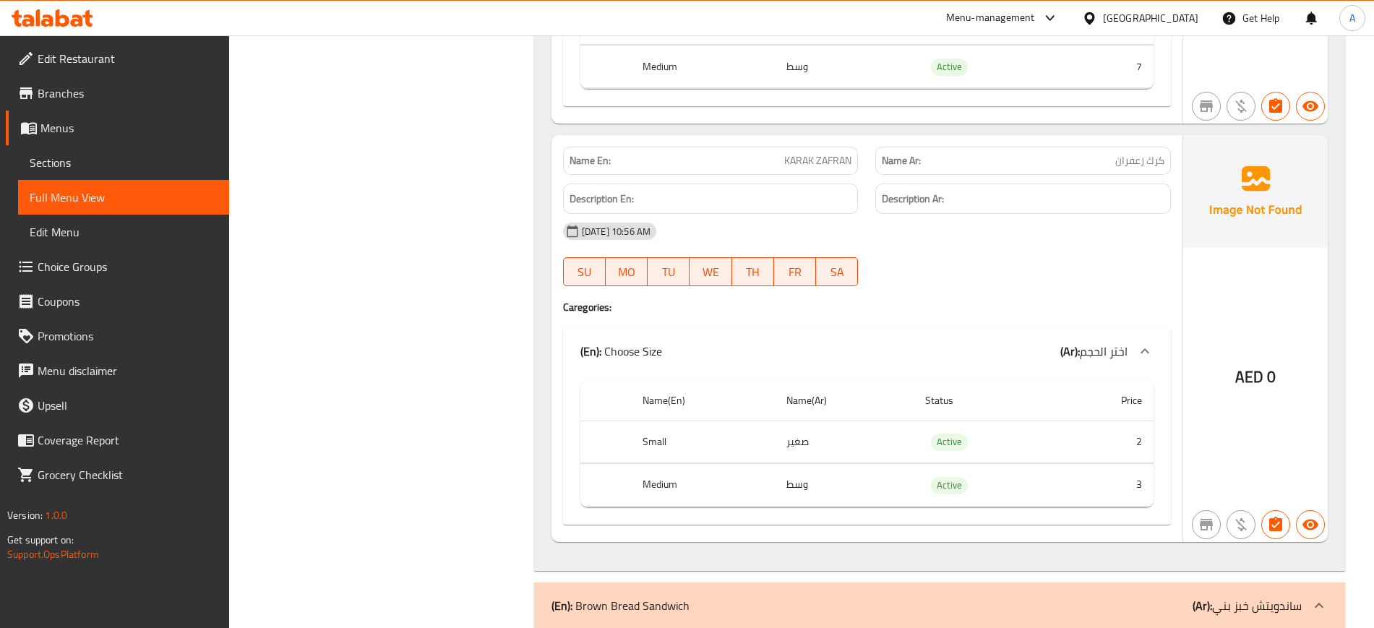
click at [820, 380] on th "Name(Ar)" at bounding box center [844, 400] width 139 height 41
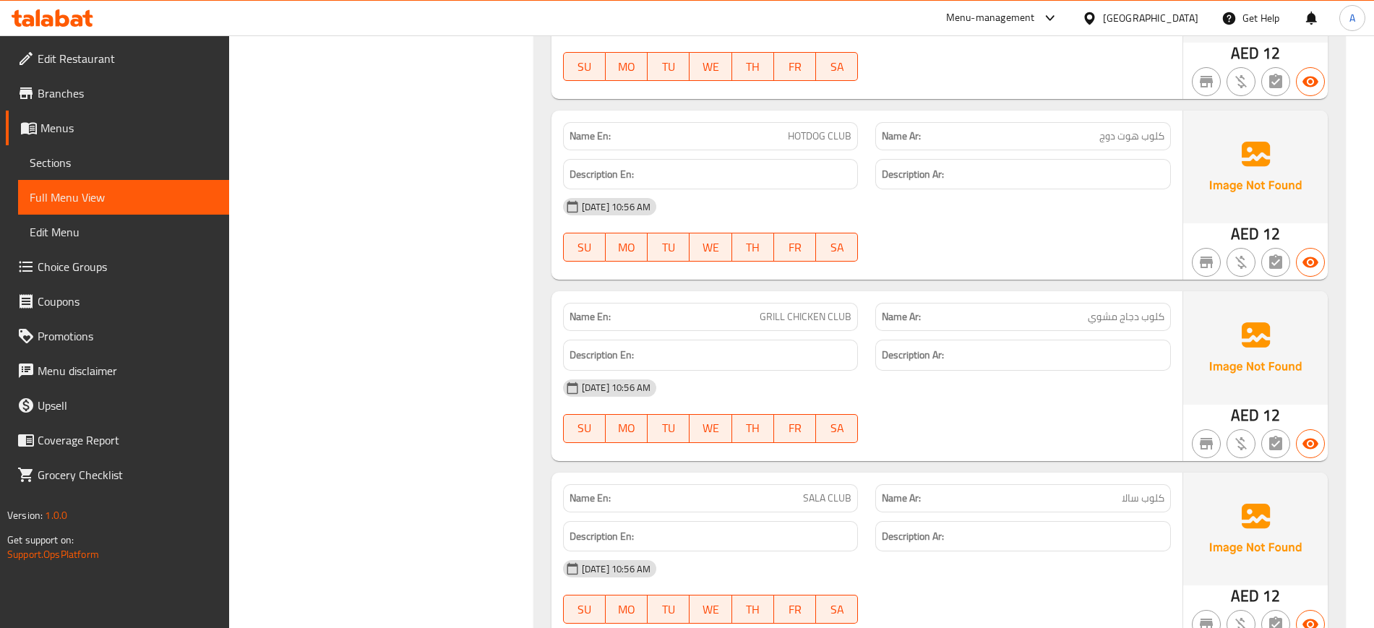
scroll to position [33017, 0]
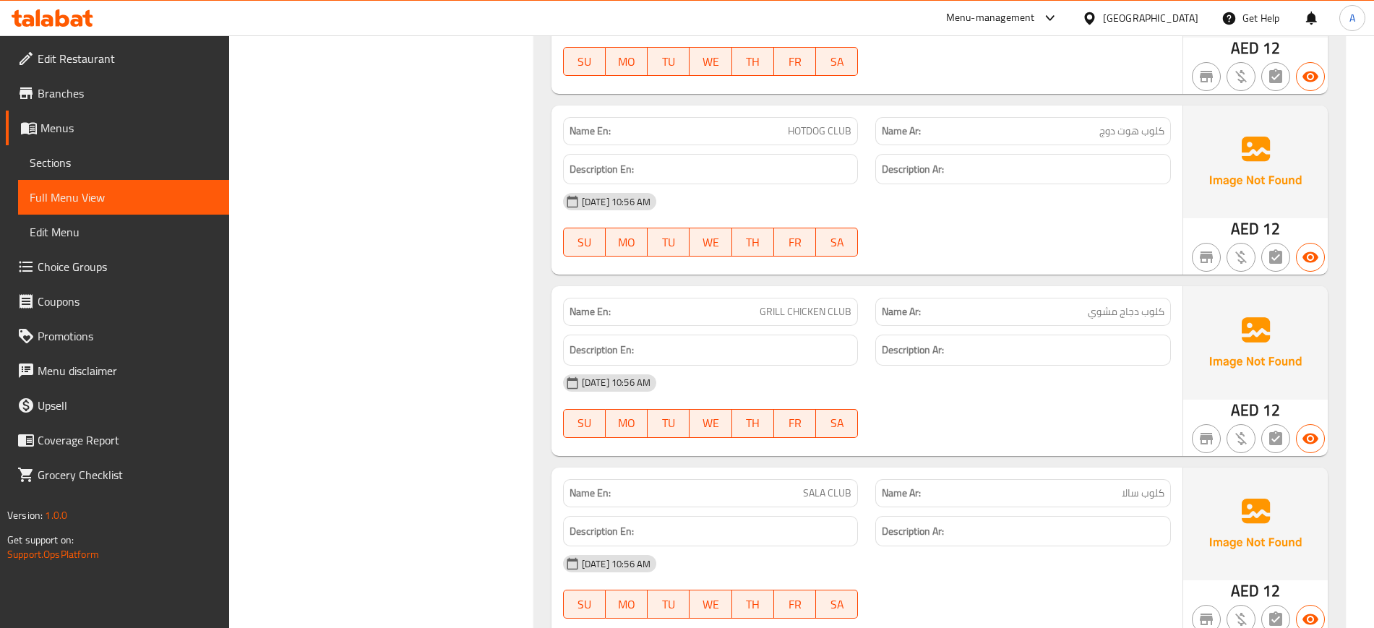
click at [825, 486] on span "SALA CLUB" at bounding box center [827, 493] width 48 height 15
copy span "SALA CLUB"
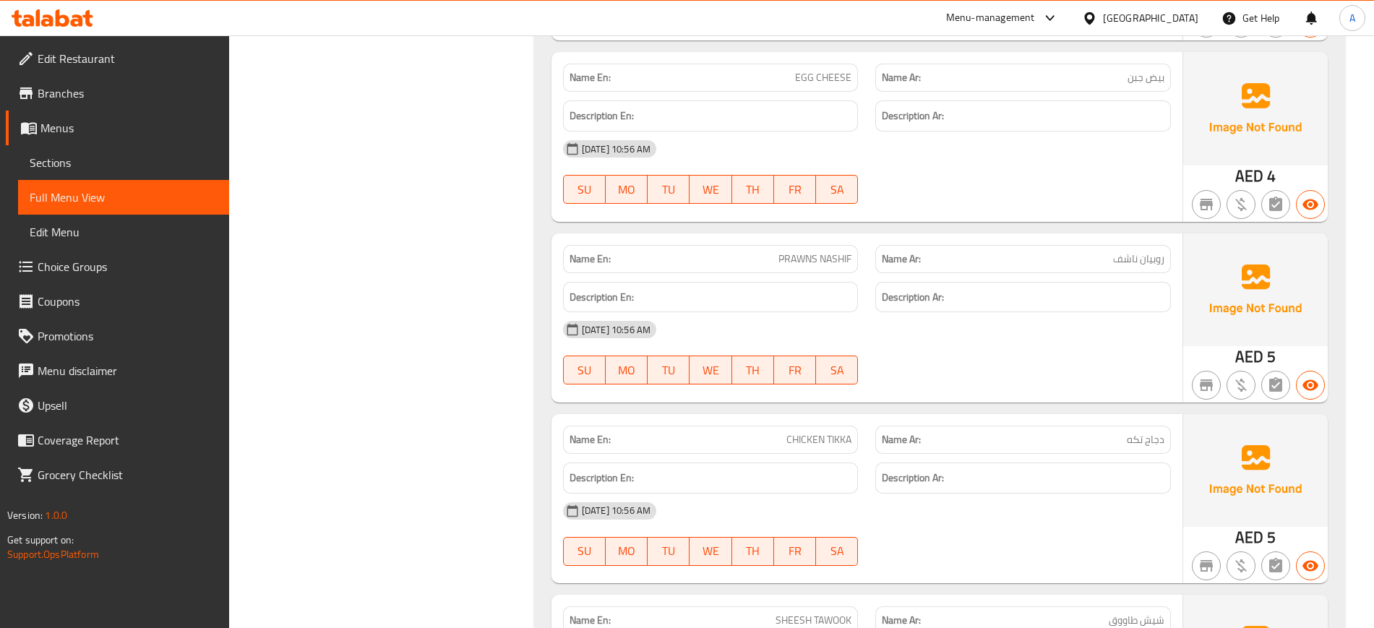
scroll to position [35627, 0]
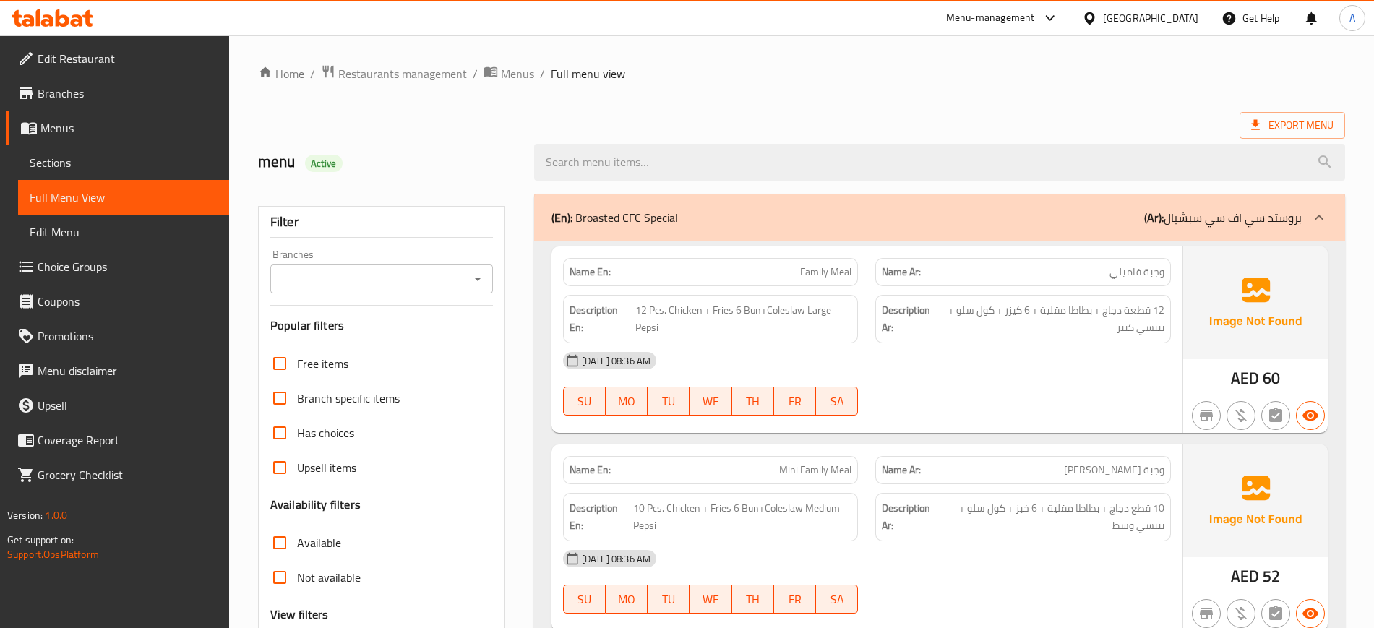
click at [86, 155] on span "Sections" at bounding box center [124, 162] width 188 height 17
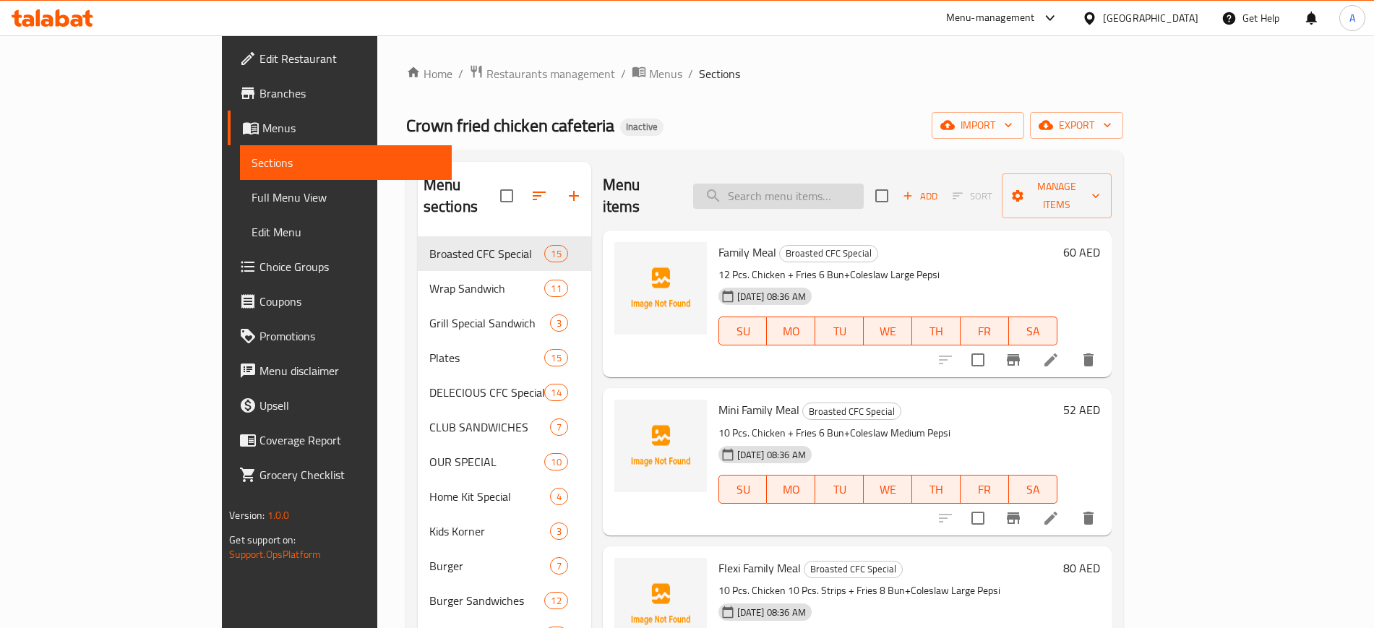
paste input "50 X 50"
click at [827, 197] on input "50 X 50" at bounding box center [778, 196] width 171 height 25
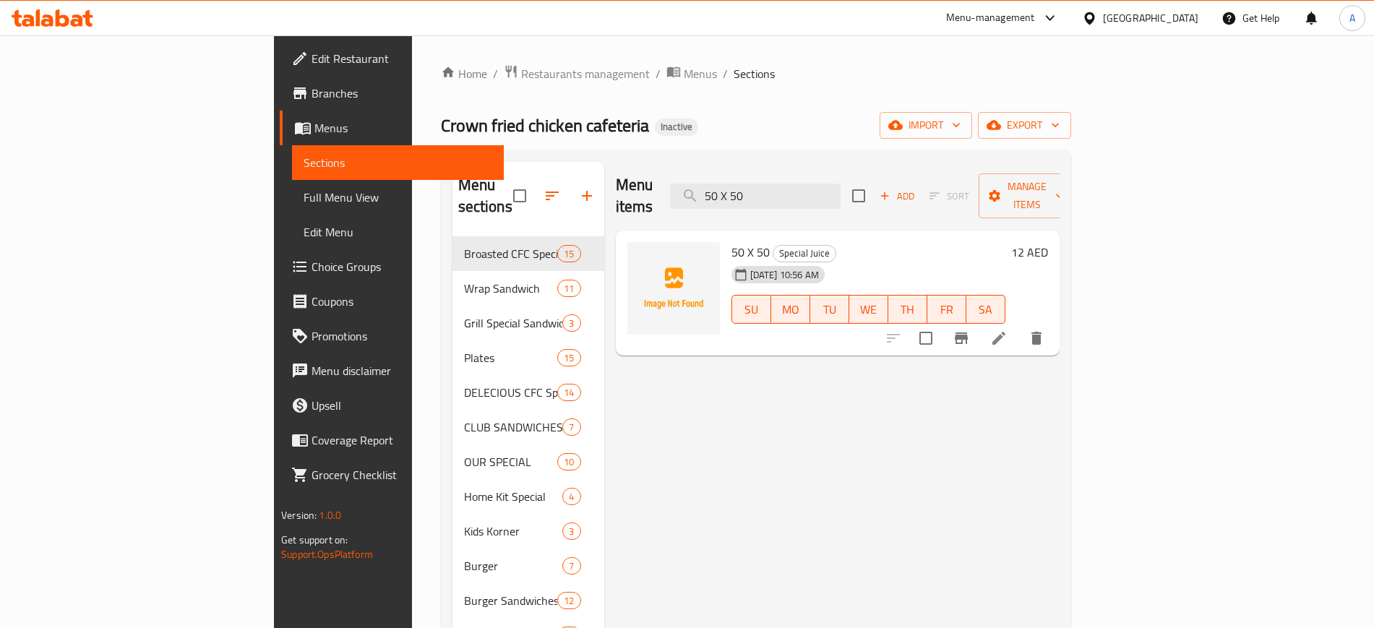
type input "50 X 50"
click at [1007, 330] on icon at bounding box center [998, 338] width 17 height 17
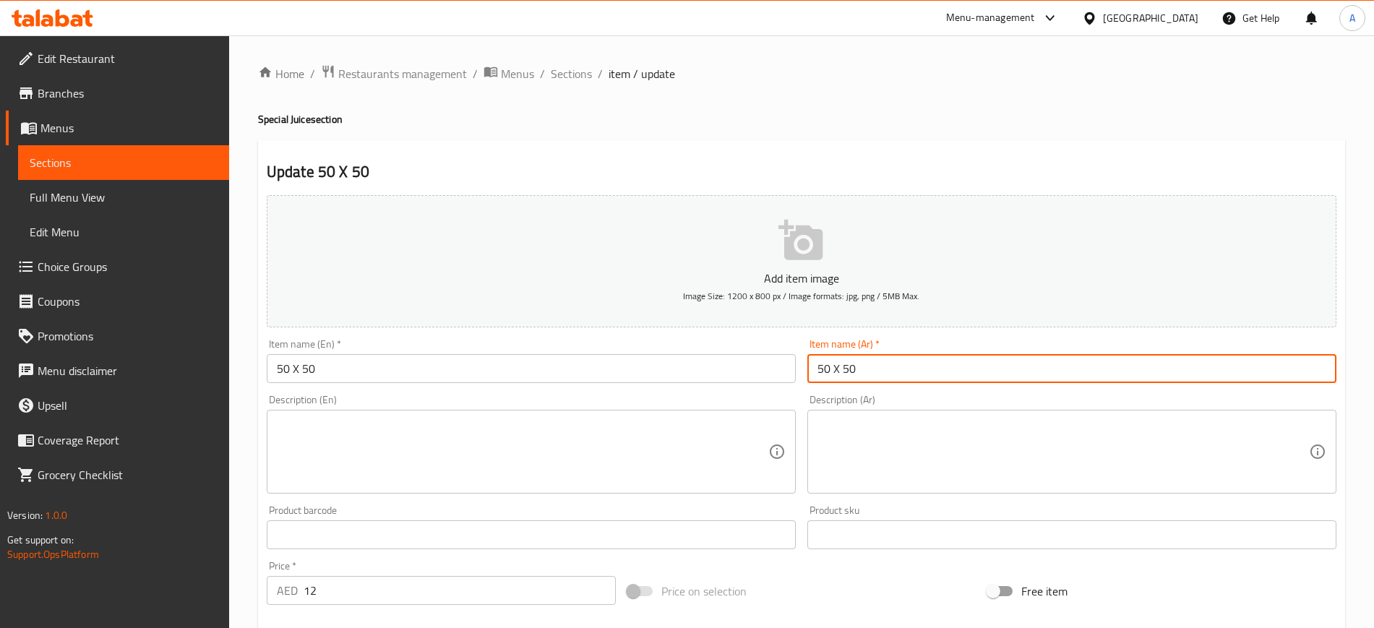
click at [904, 364] on input "50 X 50" at bounding box center [1071, 368] width 529 height 29
type input "5"
click at [723, 358] on input "50 X 50" at bounding box center [531, 368] width 529 height 29
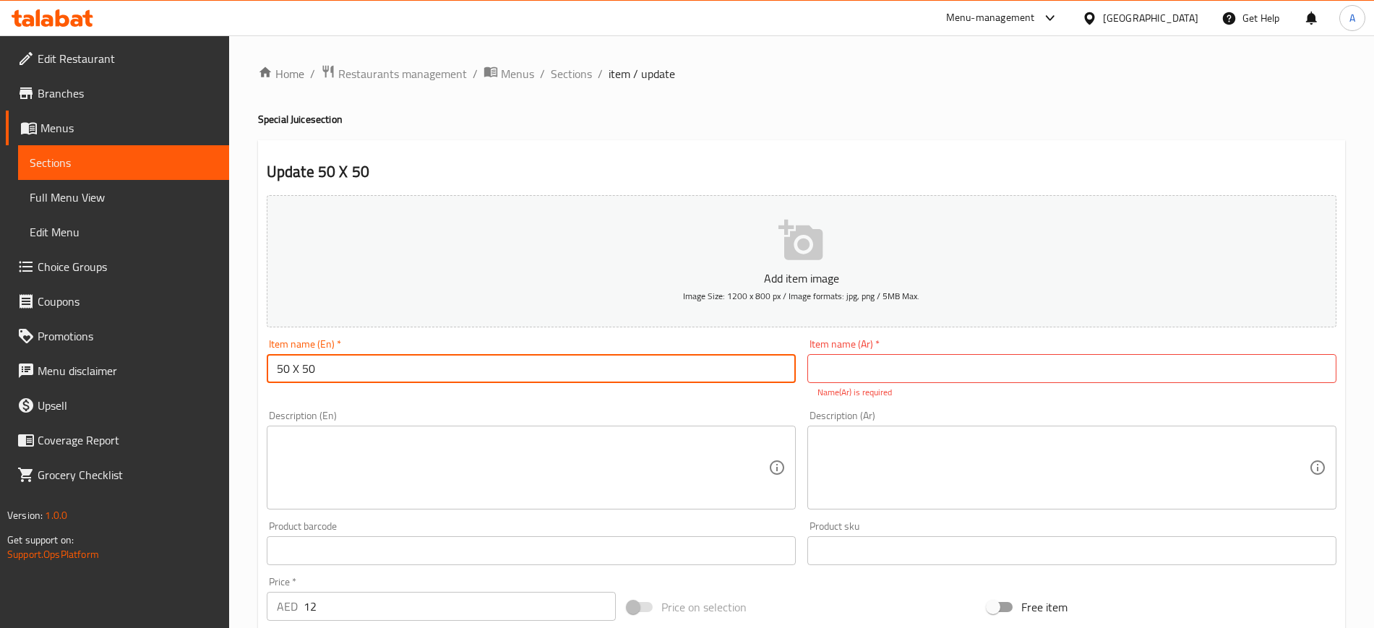
click at [723, 358] on input "50 X 50" at bounding box center [531, 368] width 529 height 29
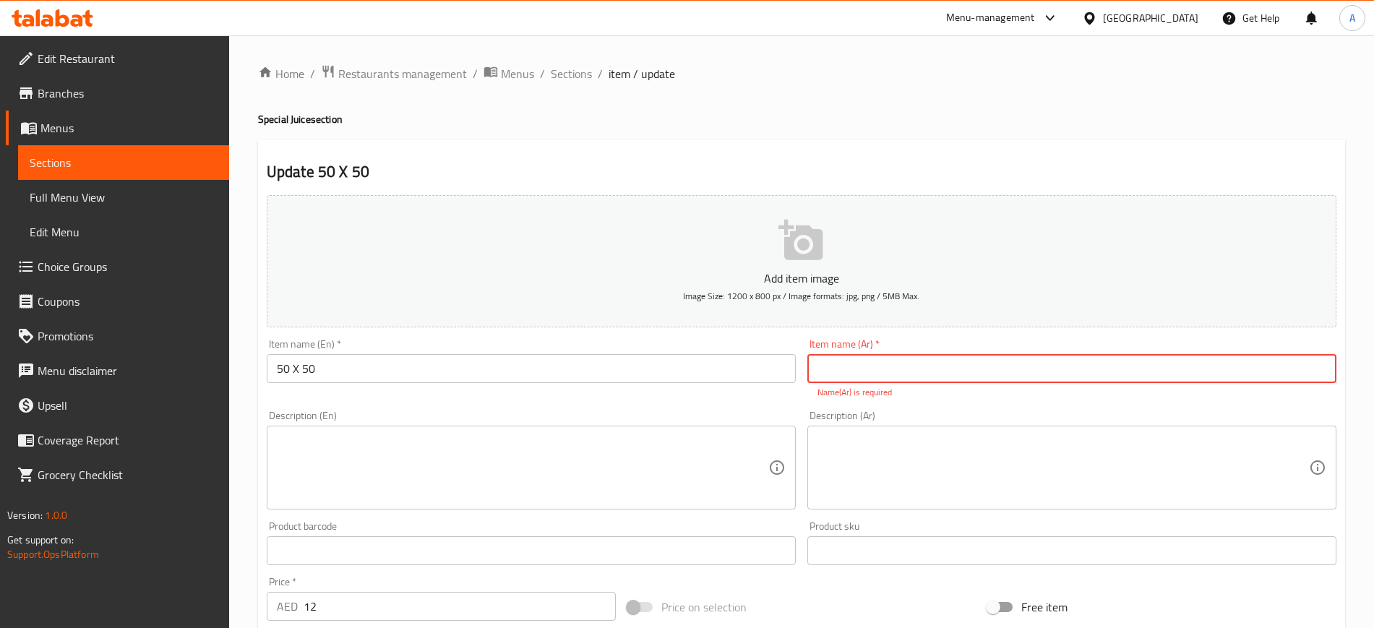
paste input "50 X 50"
click at [905, 356] on input "50 X 50" at bounding box center [1071, 368] width 529 height 29
click at [785, 405] on div "Description (En) Description (En)" at bounding box center [531, 460] width 541 height 111
click at [832, 371] on input "50 X 50" at bounding box center [1071, 368] width 529 height 29
type input "50X50"
